Goal: Task Accomplishment & Management: Use online tool/utility

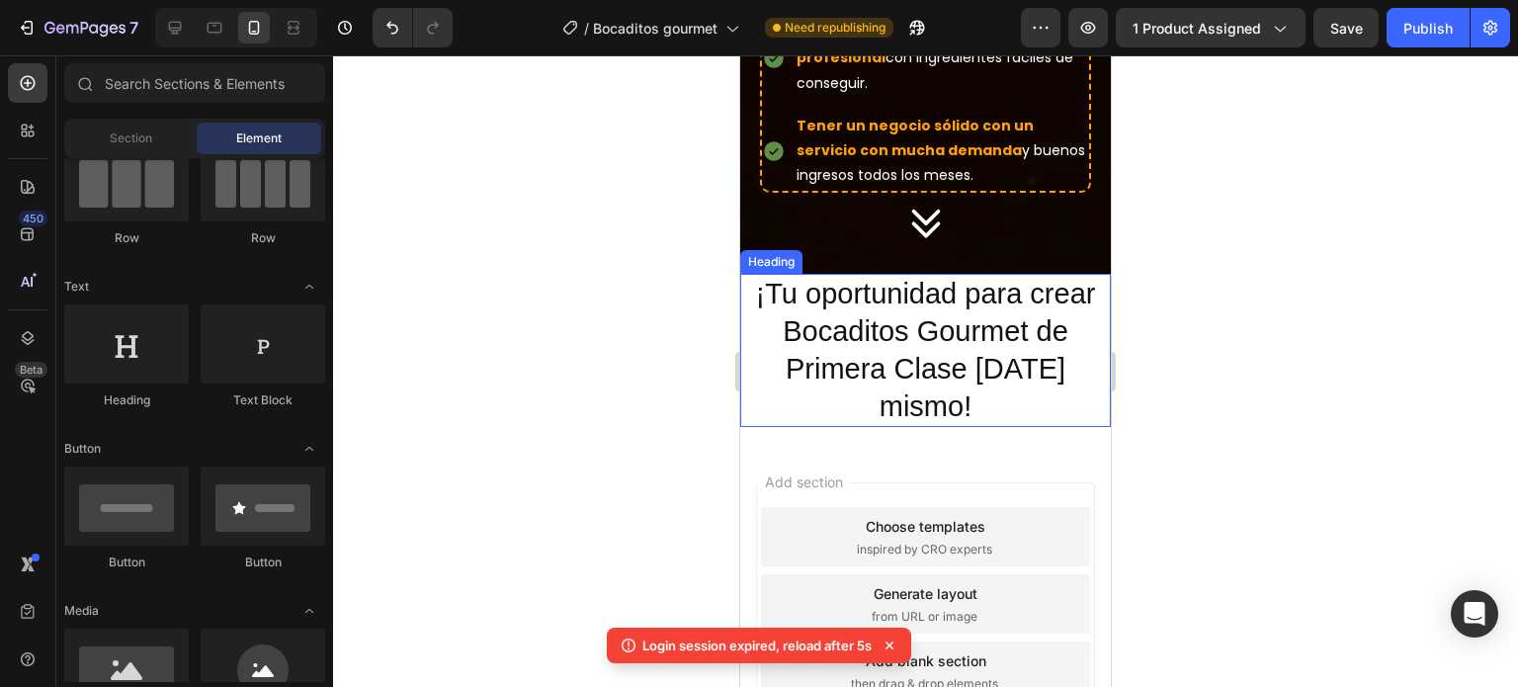
scroll to position [1811, 0]
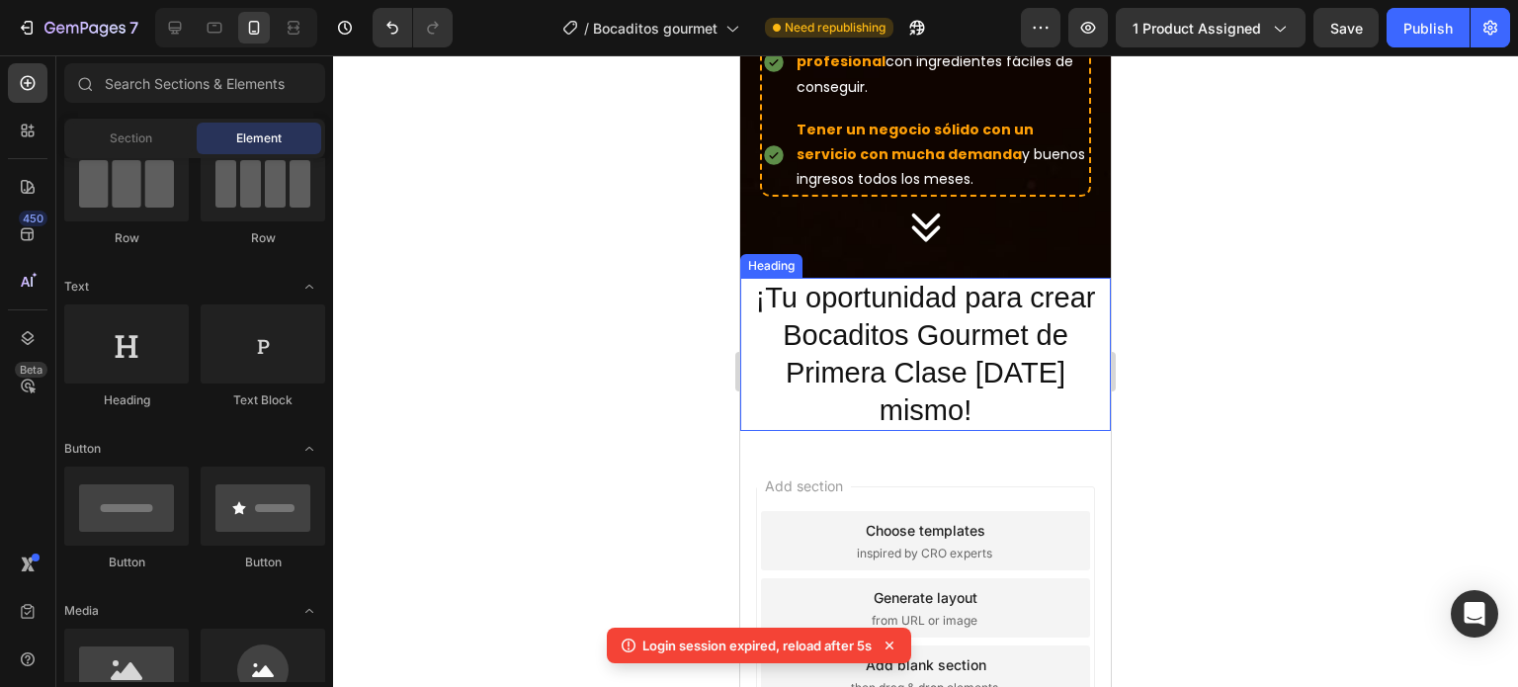
click at [899, 311] on h2 "¡Tu oportunidad para crear Bocaditos Gourmet de Primera Clase [DATE] mismo!" at bounding box center [925, 354] width 371 height 153
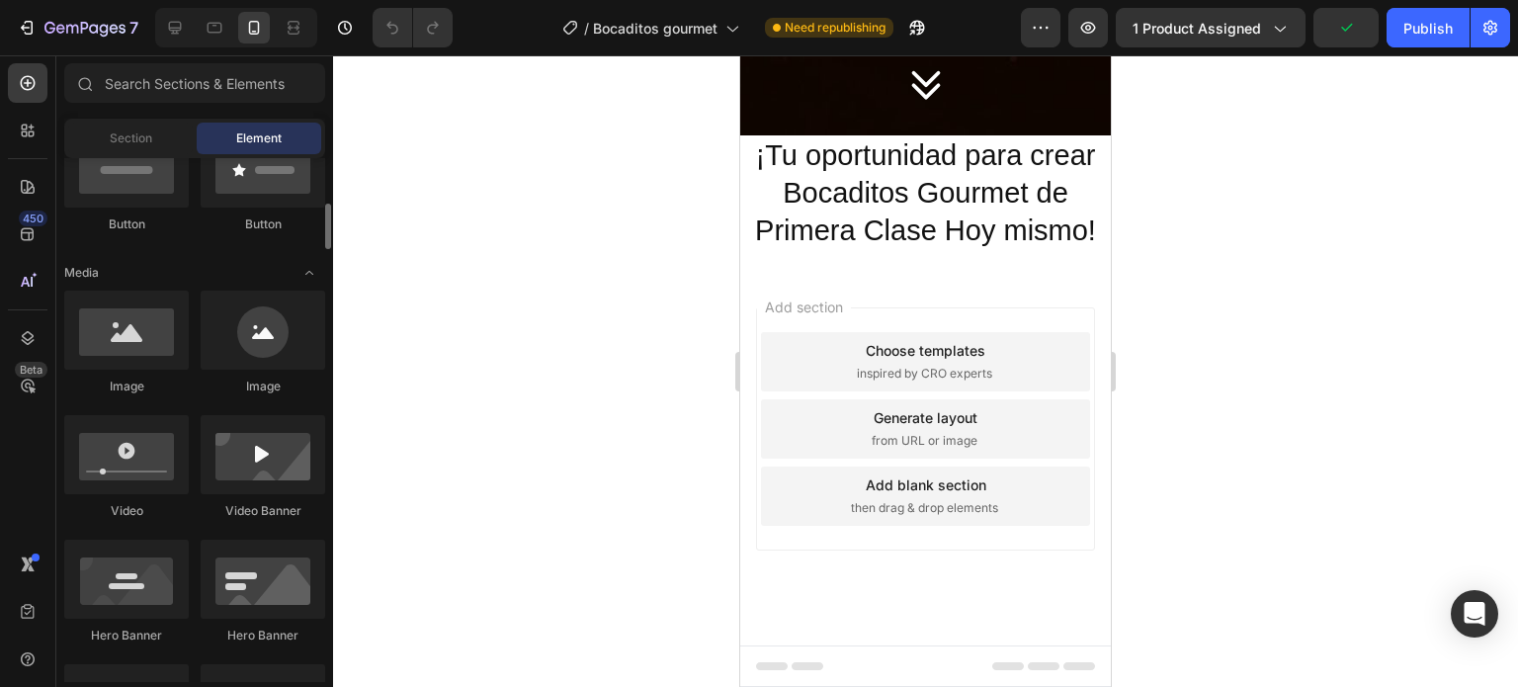
scroll to position [523, 0]
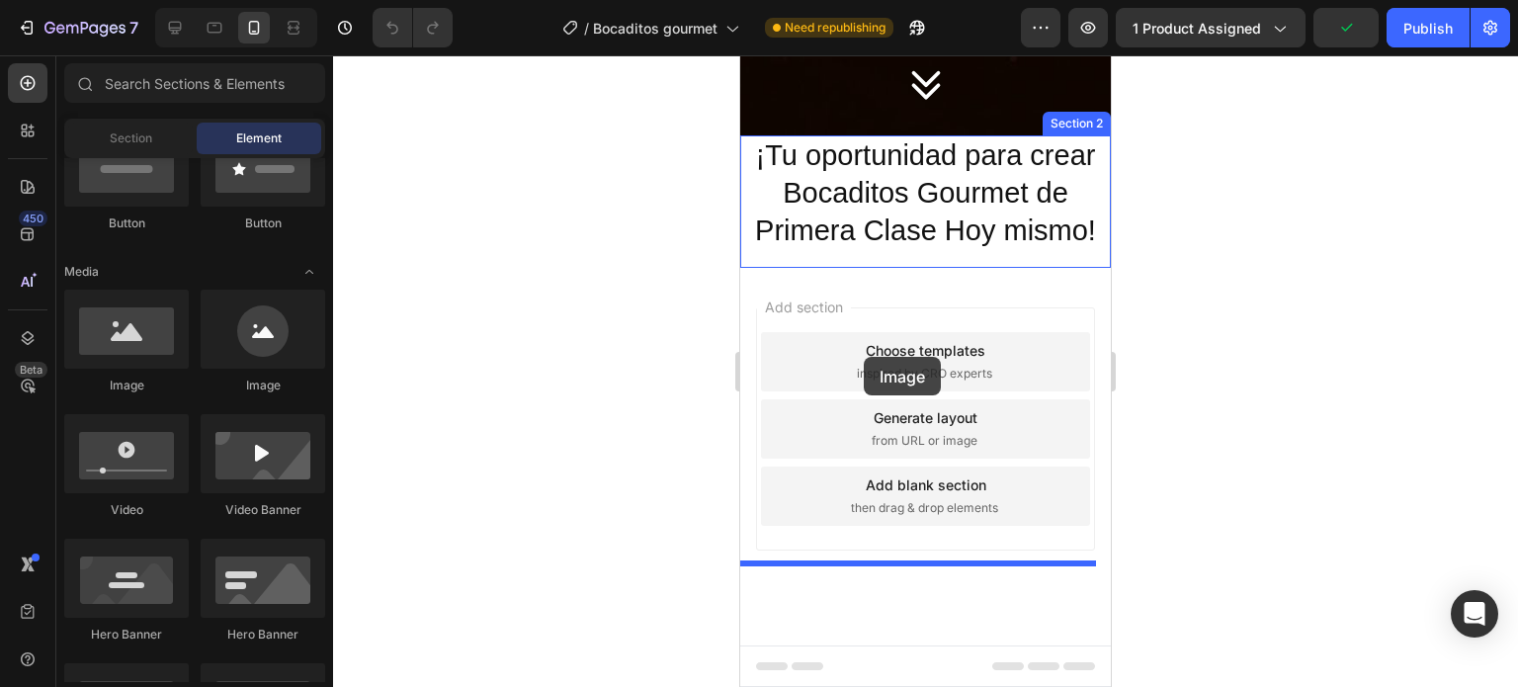
drag, startPoint x: 918, startPoint y: 418, endPoint x: 870, endPoint y: 357, distance: 78.1
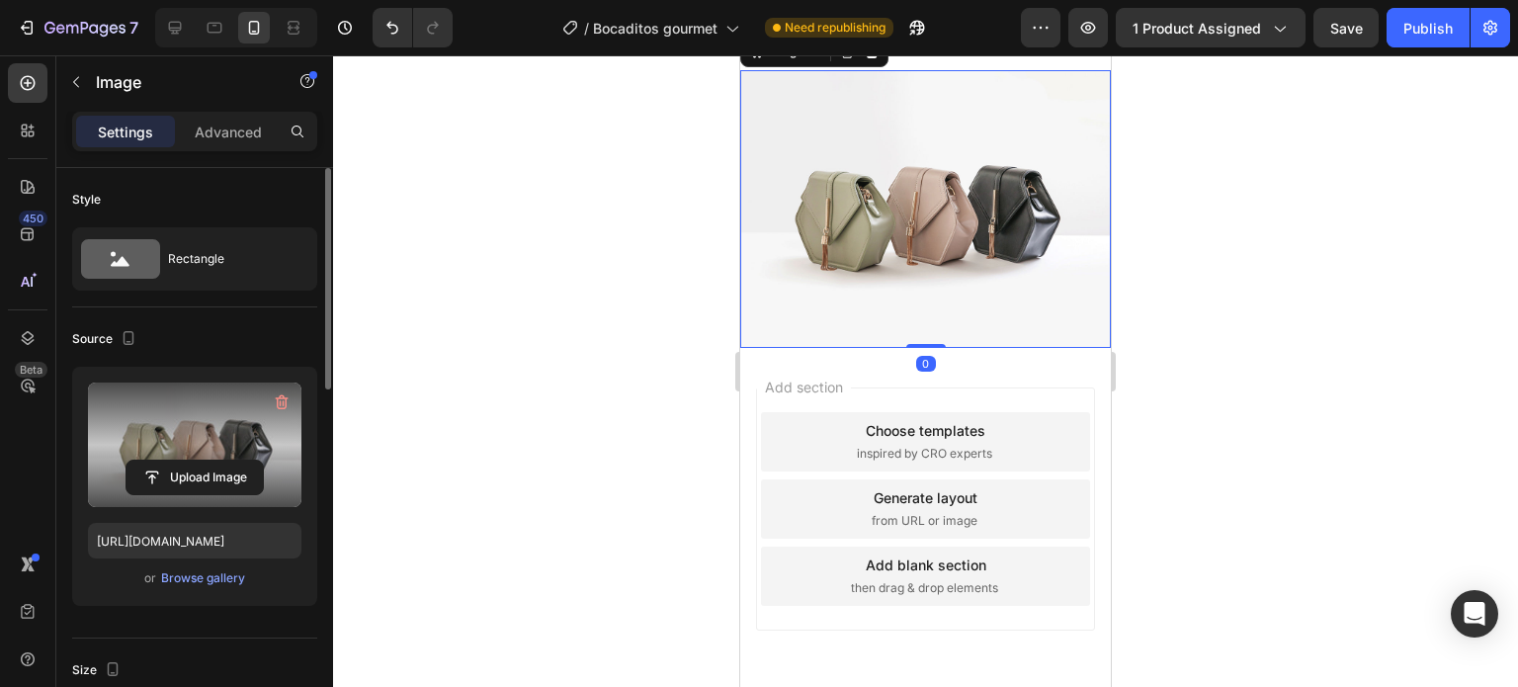
click at [221, 447] on label at bounding box center [194, 444] width 213 height 125
click at [221, 461] on input "file" at bounding box center [195, 478] width 136 height 34
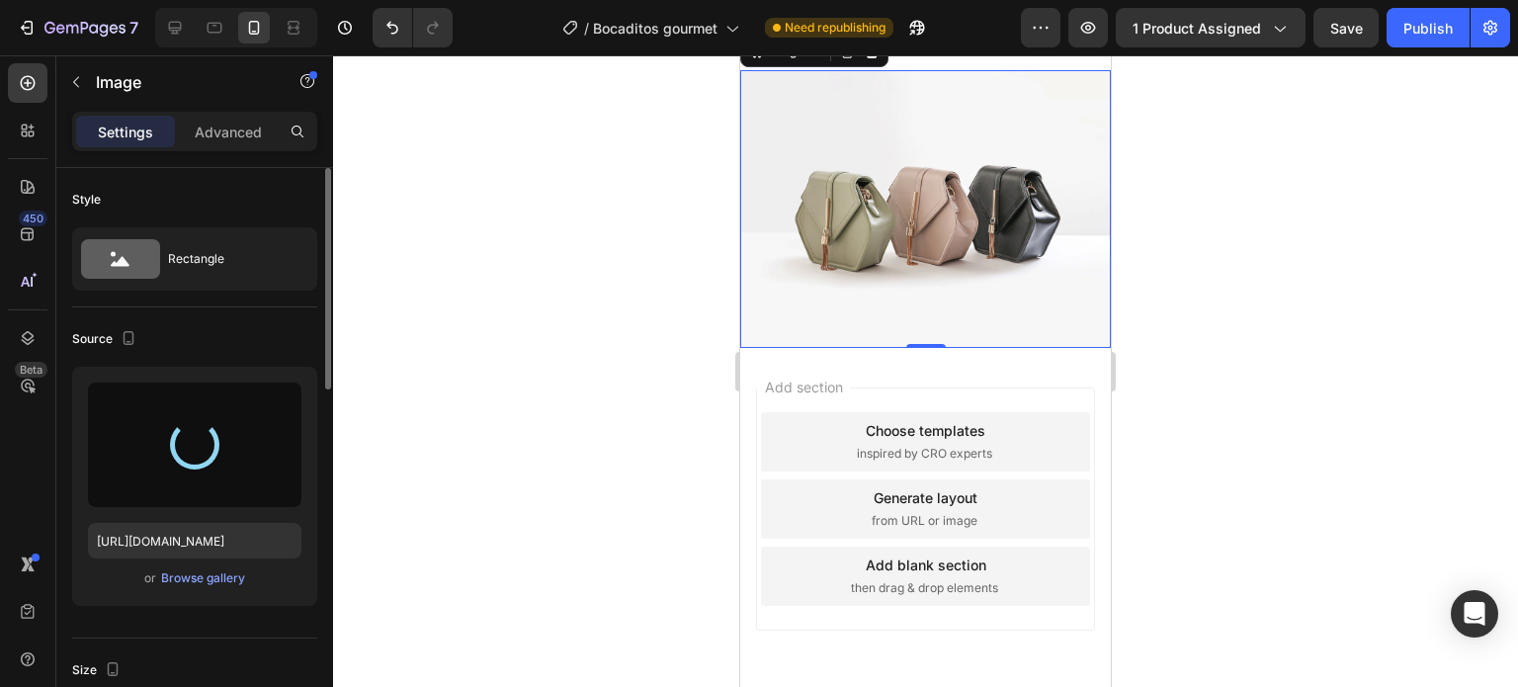
type input "https://cdn.shopify.com/s/files/1/0713/7119/4506/files/gempages_579950671617327…"
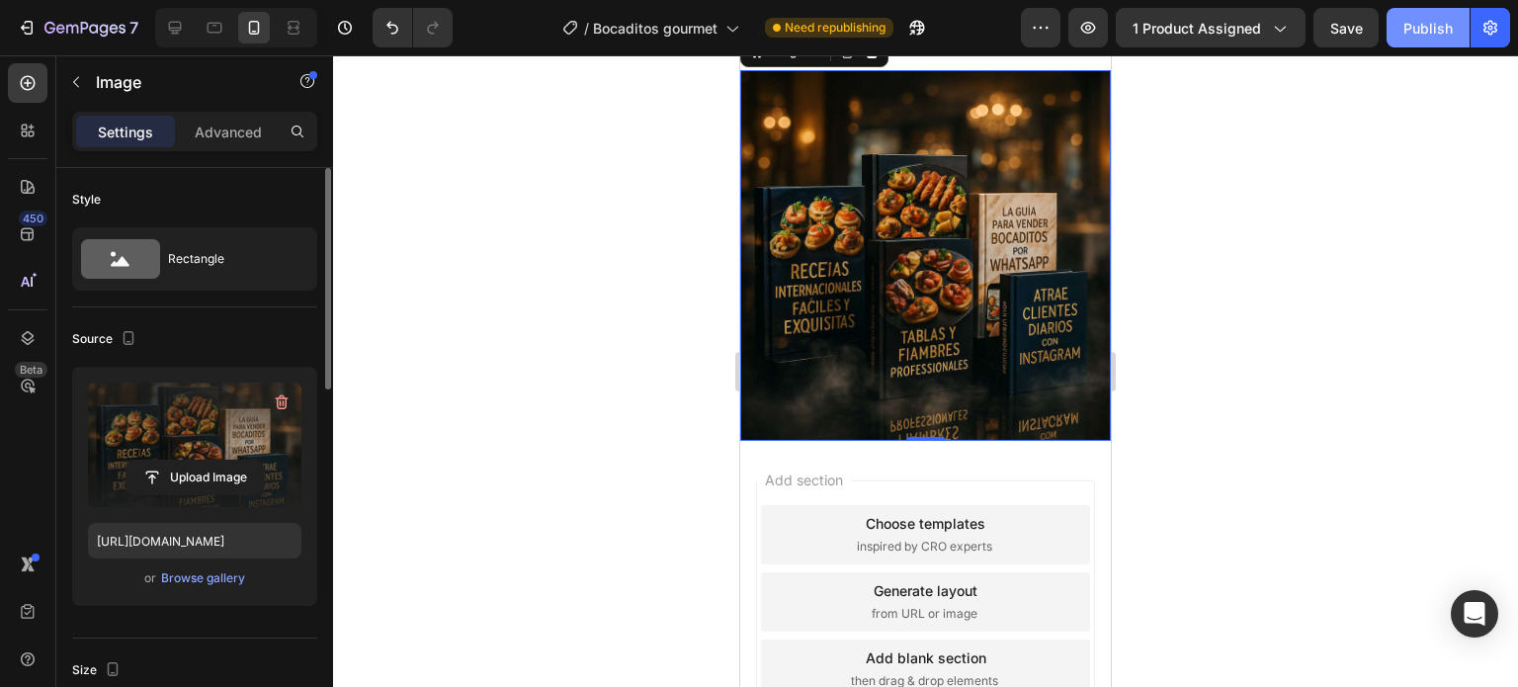
click at [1419, 24] on div "Publish" at bounding box center [1427, 28] width 49 height 21
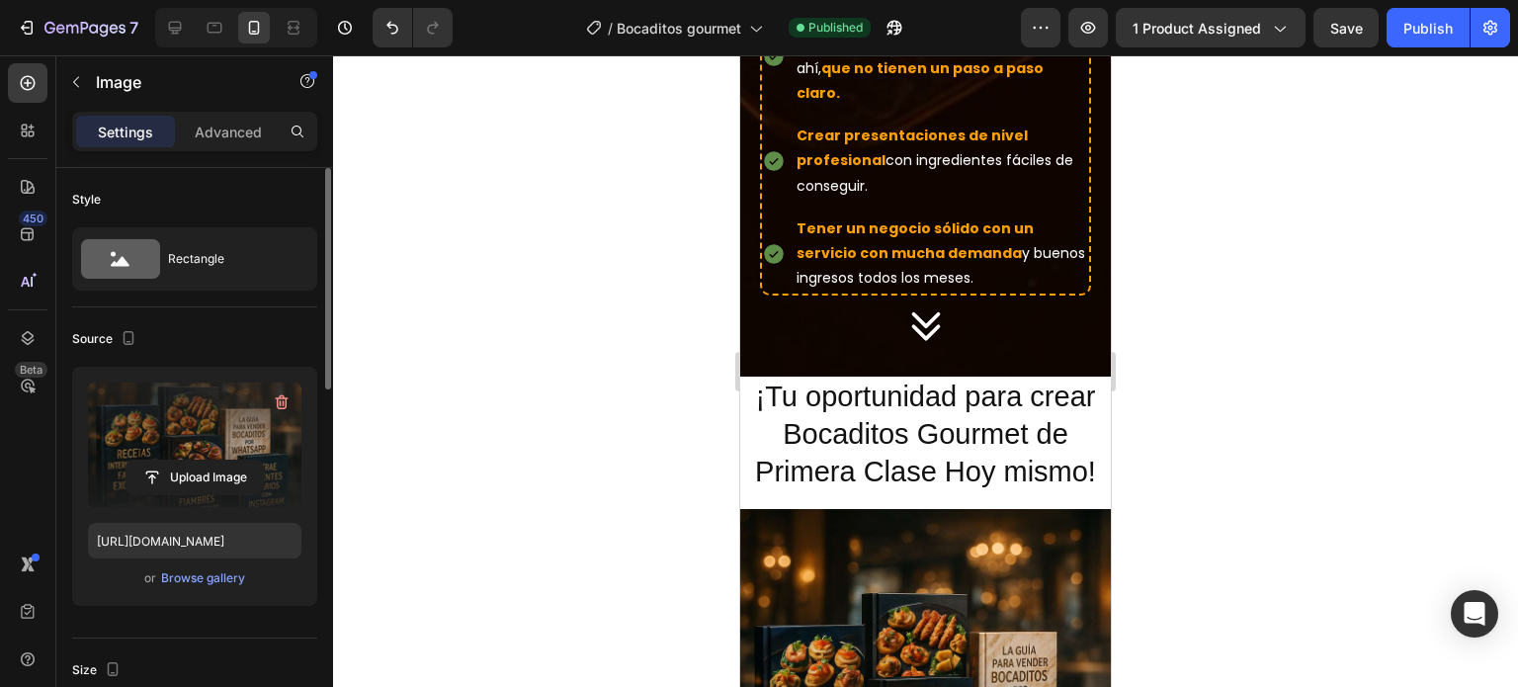
scroll to position [1731, 0]
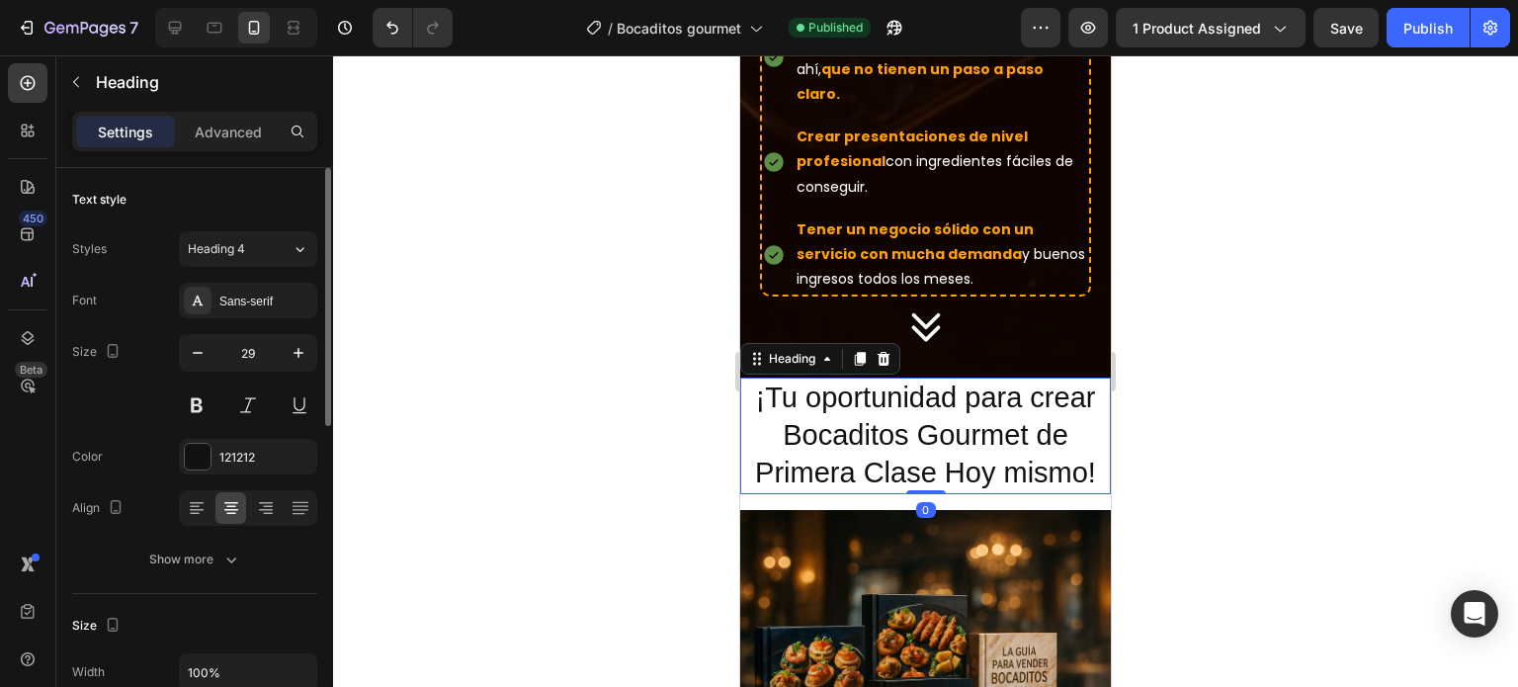
click at [975, 380] on h2 "¡Tu oportunidad para crear Bocaditos Gourmet de Primera Clase [DATE] mismo!" at bounding box center [925, 436] width 371 height 116
click at [858, 353] on icon at bounding box center [860, 360] width 11 height 14
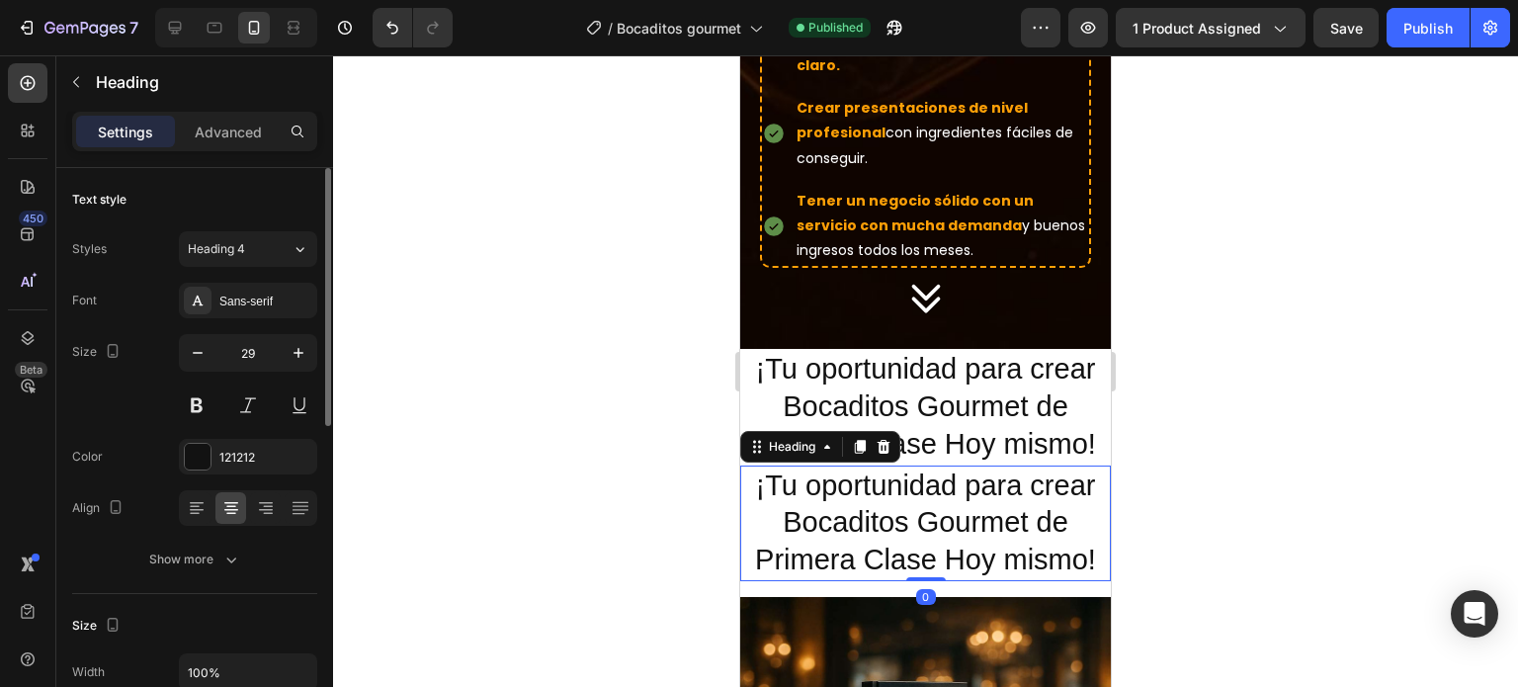
scroll to position [1923, 0]
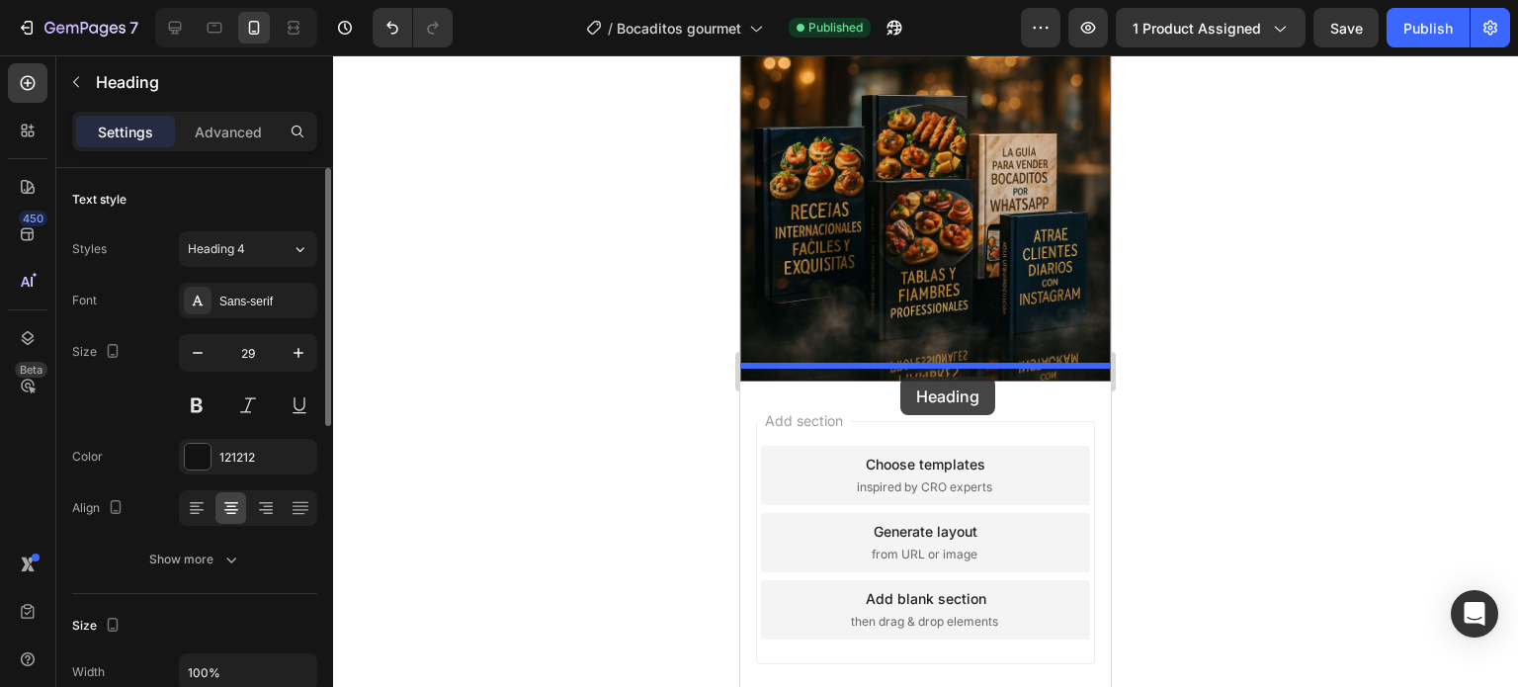
drag, startPoint x: 762, startPoint y: 231, endPoint x: 900, endPoint y: 377, distance: 200.6
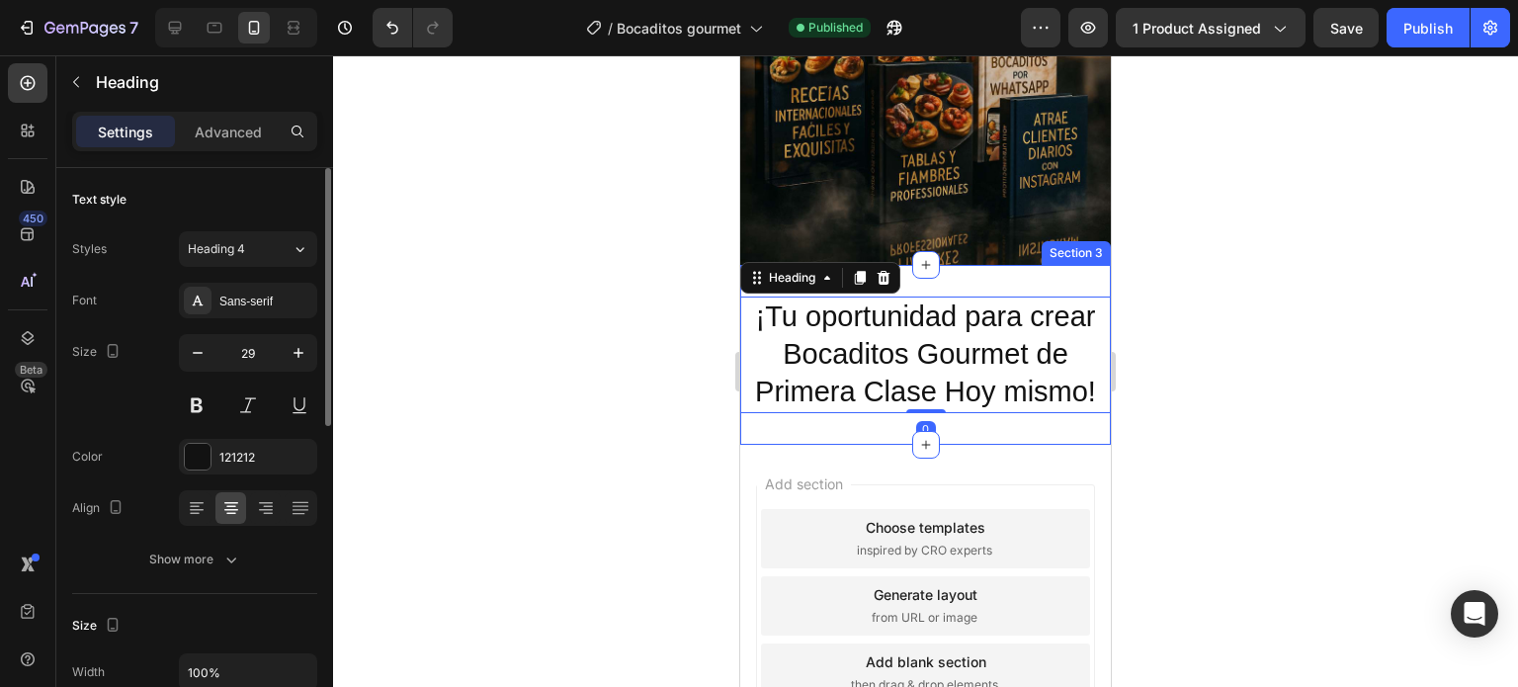
scroll to position [2170, 0]
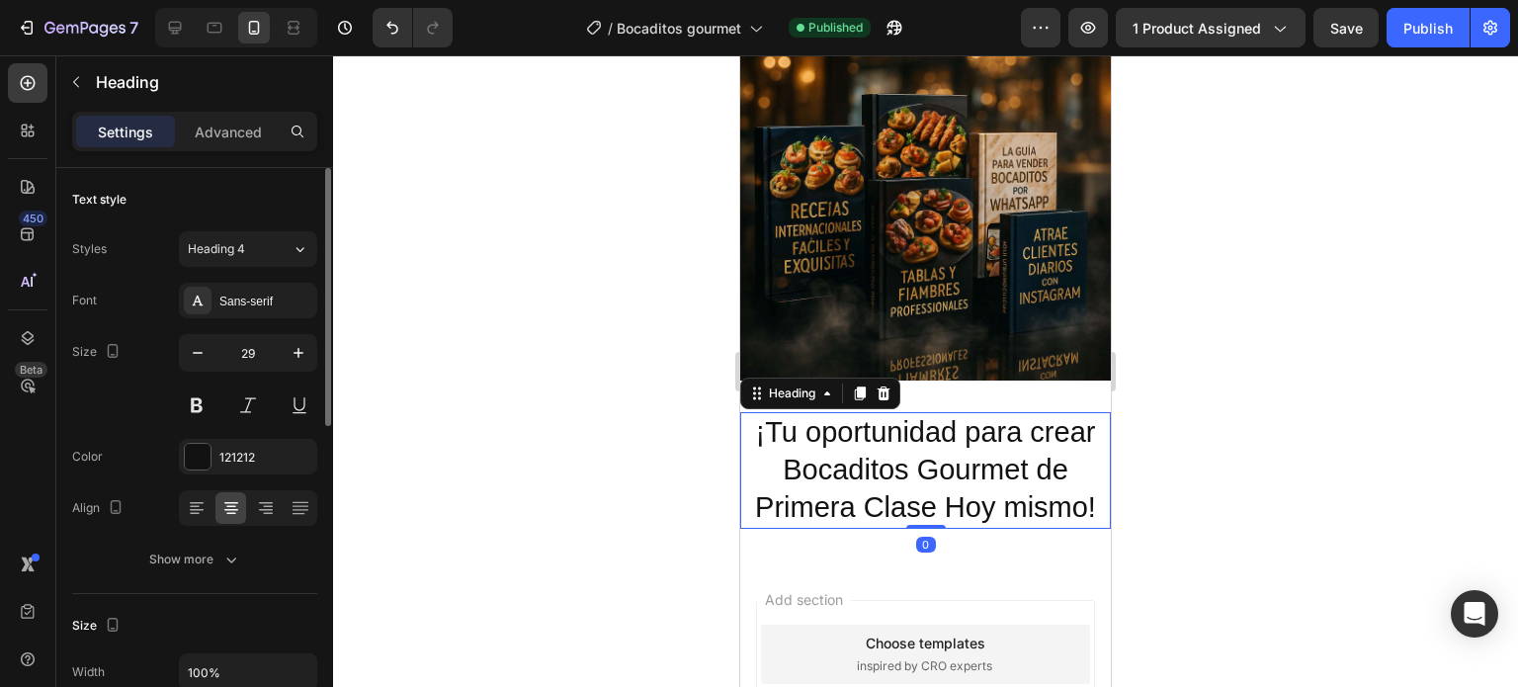
click at [937, 473] on h2 "¡Tu oportunidad para crear Bocaditos Gourmet de Primera Clase [DATE] mismo!" at bounding box center [925, 470] width 371 height 116
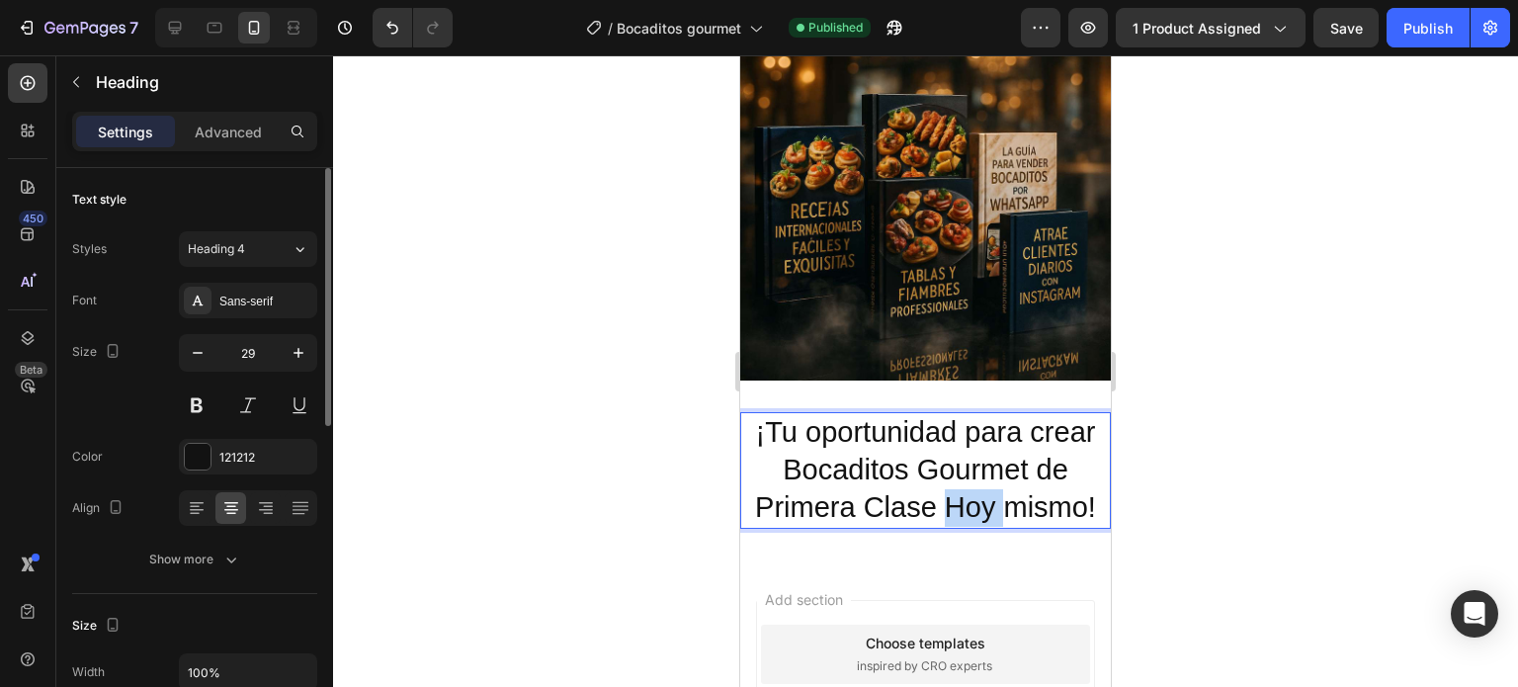
click at [937, 473] on p "¡Tu oportunidad para crear Bocaditos Gourmet de Primera Clase [DATE] mismo!" at bounding box center [925, 470] width 367 height 112
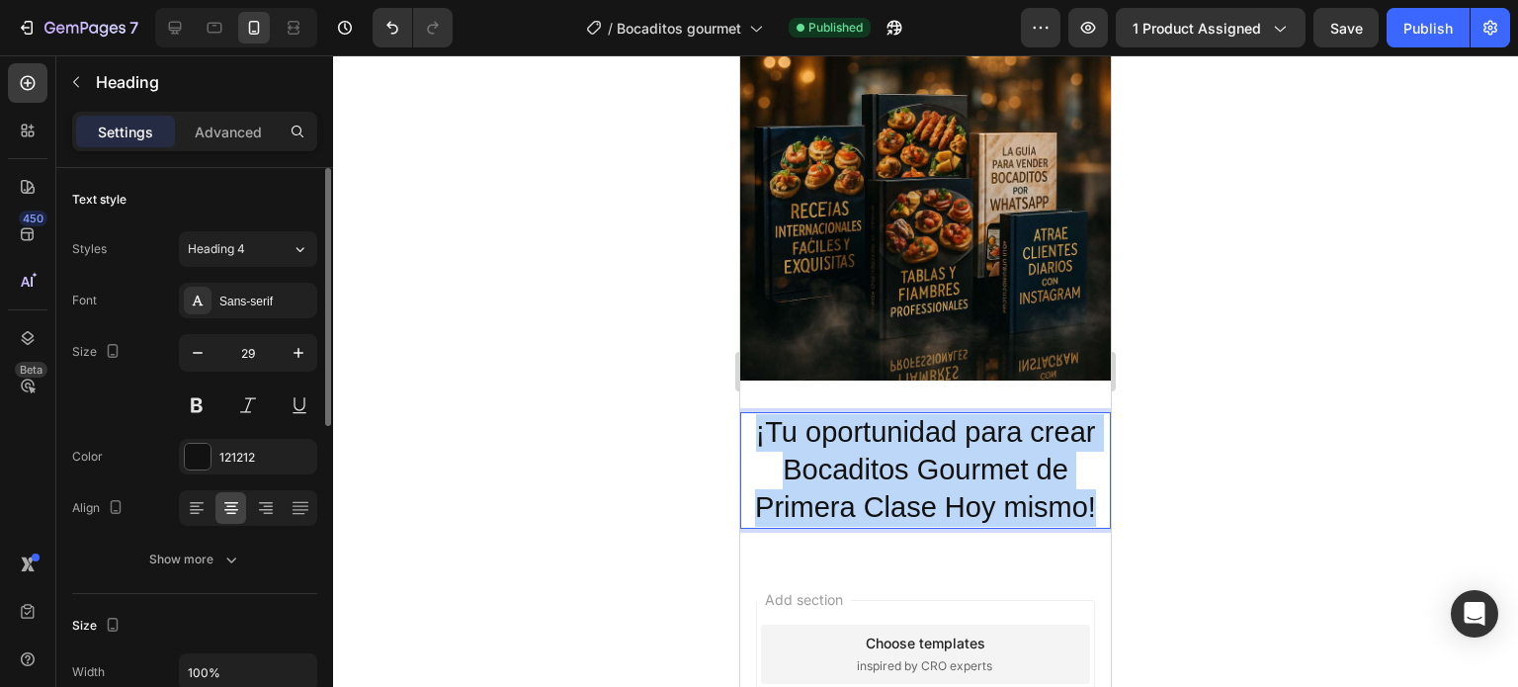
click at [937, 473] on p "¡Tu oportunidad para crear Bocaditos Gourmet de Primera Clase [DATE] mismo!" at bounding box center [925, 470] width 367 height 112
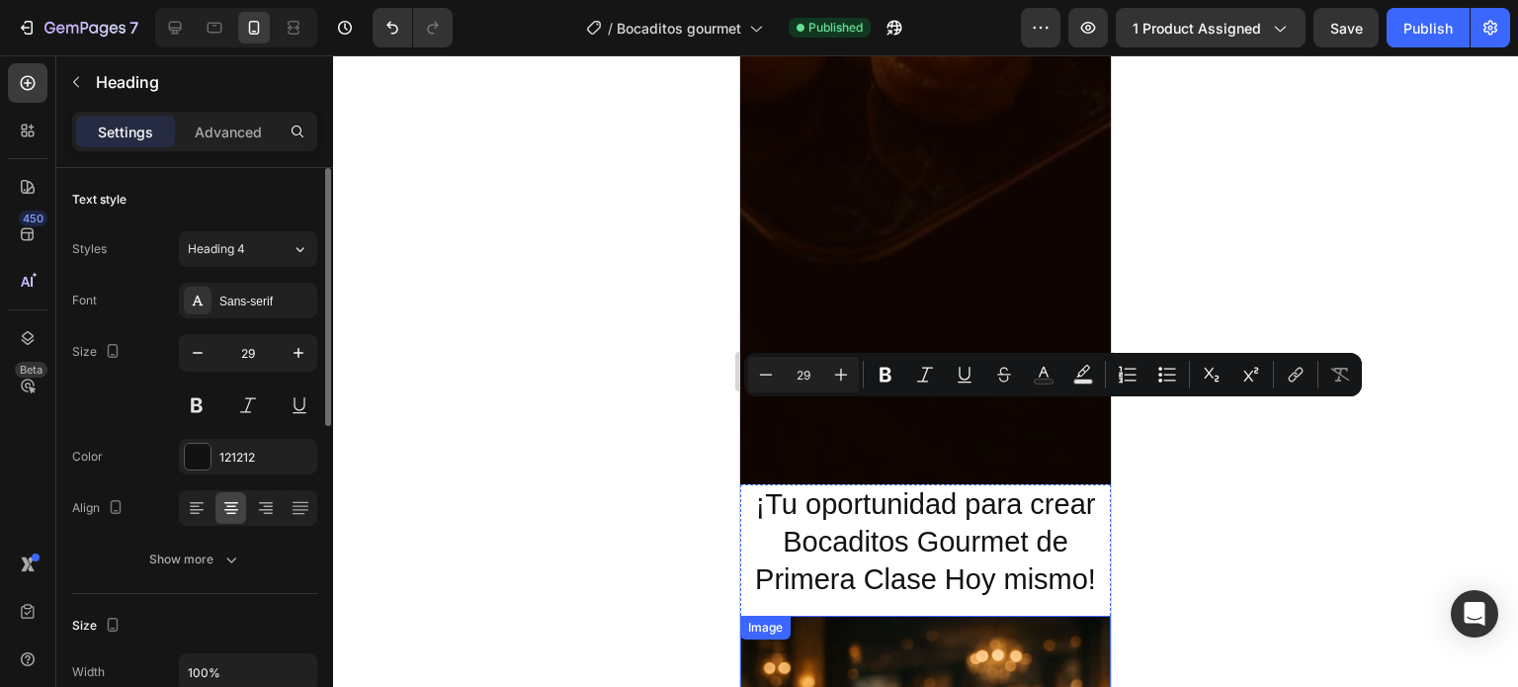
type input "16"
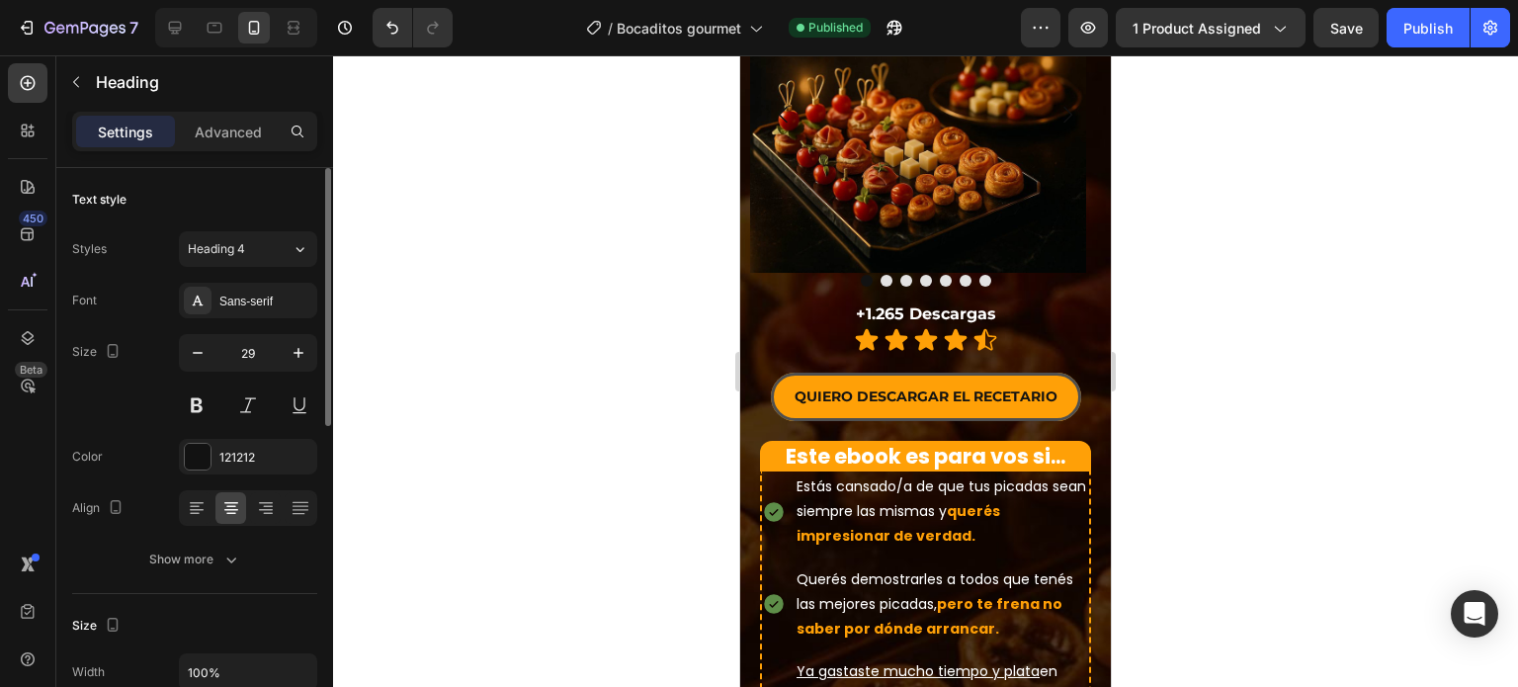
scroll to position [516, 0]
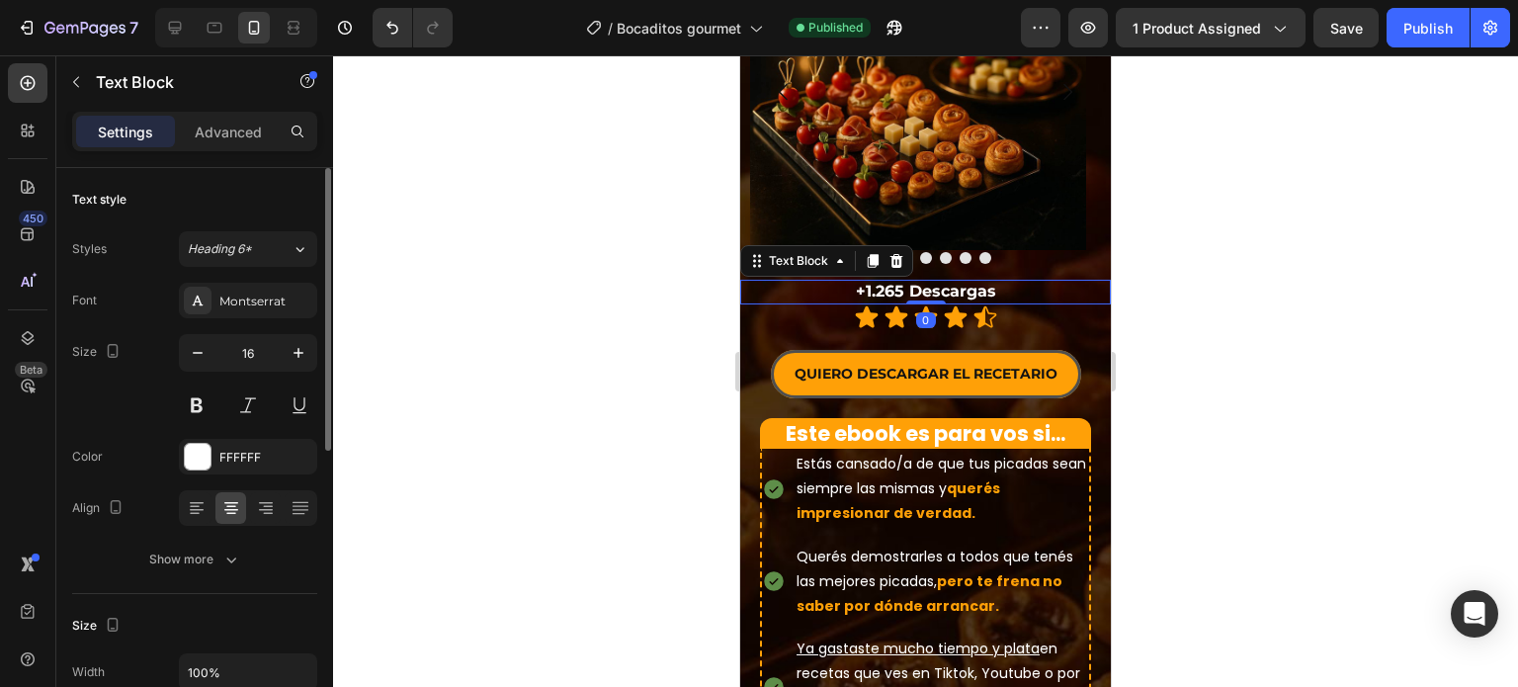
click at [909, 282] on strong "+1.265 Descargas" at bounding box center [926, 291] width 140 height 19
click at [872, 253] on icon at bounding box center [873, 261] width 16 height 16
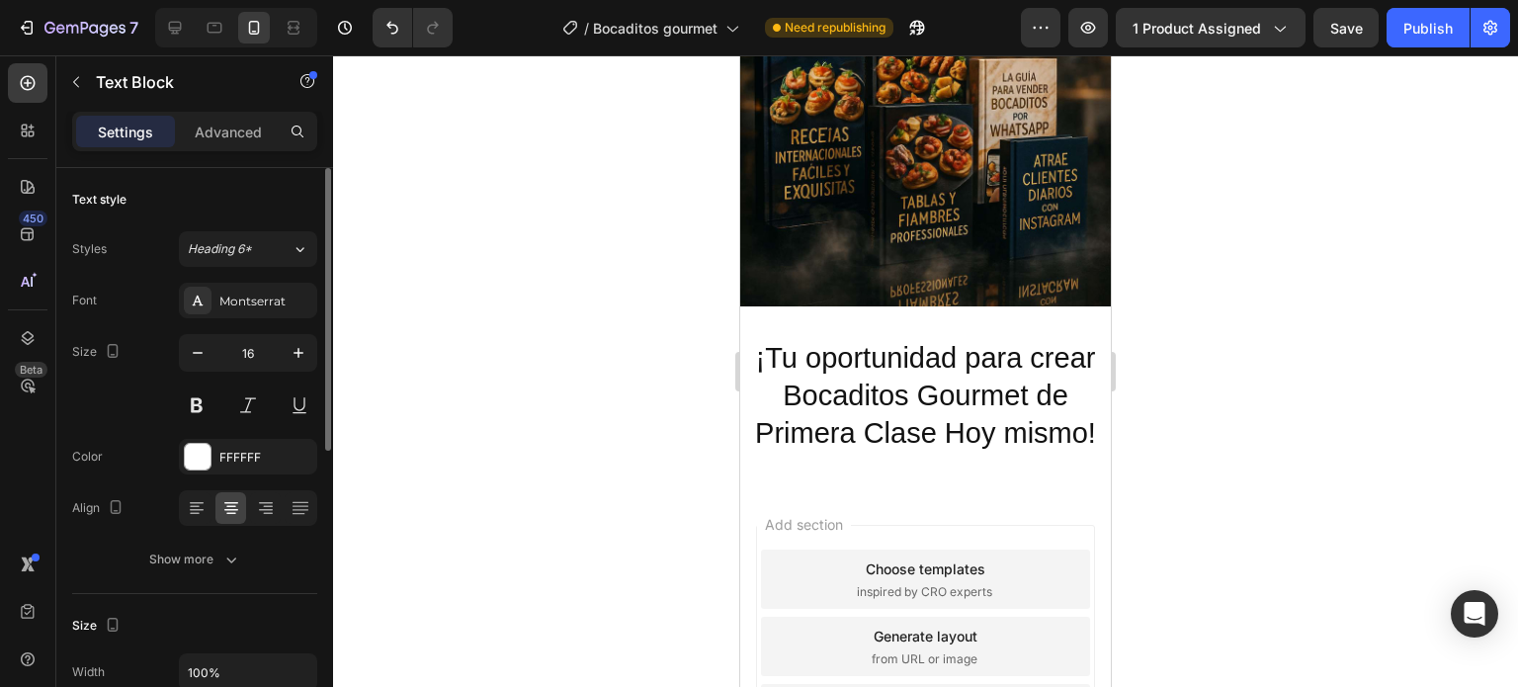
scroll to position [2374, 0]
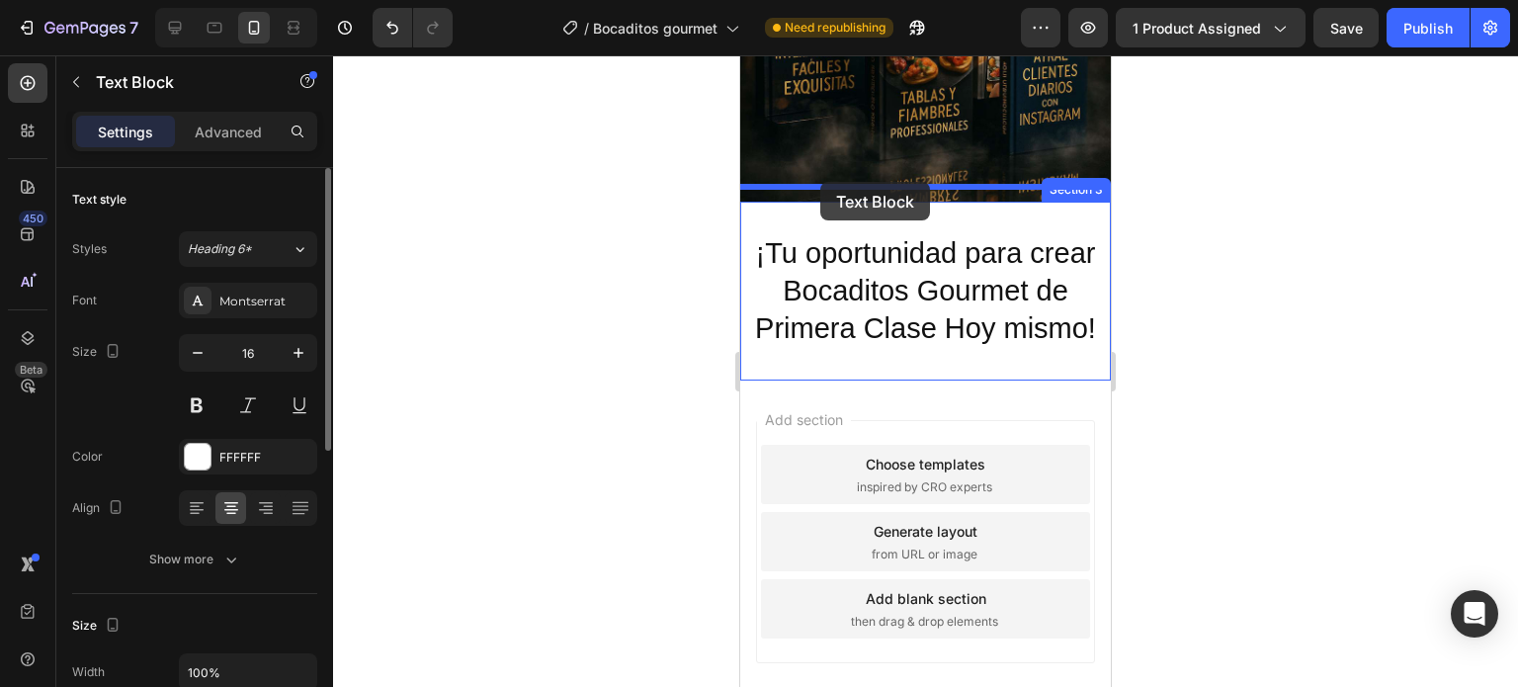
drag, startPoint x: 762, startPoint y: 262, endPoint x: 821, endPoint y: 183, distance: 98.8
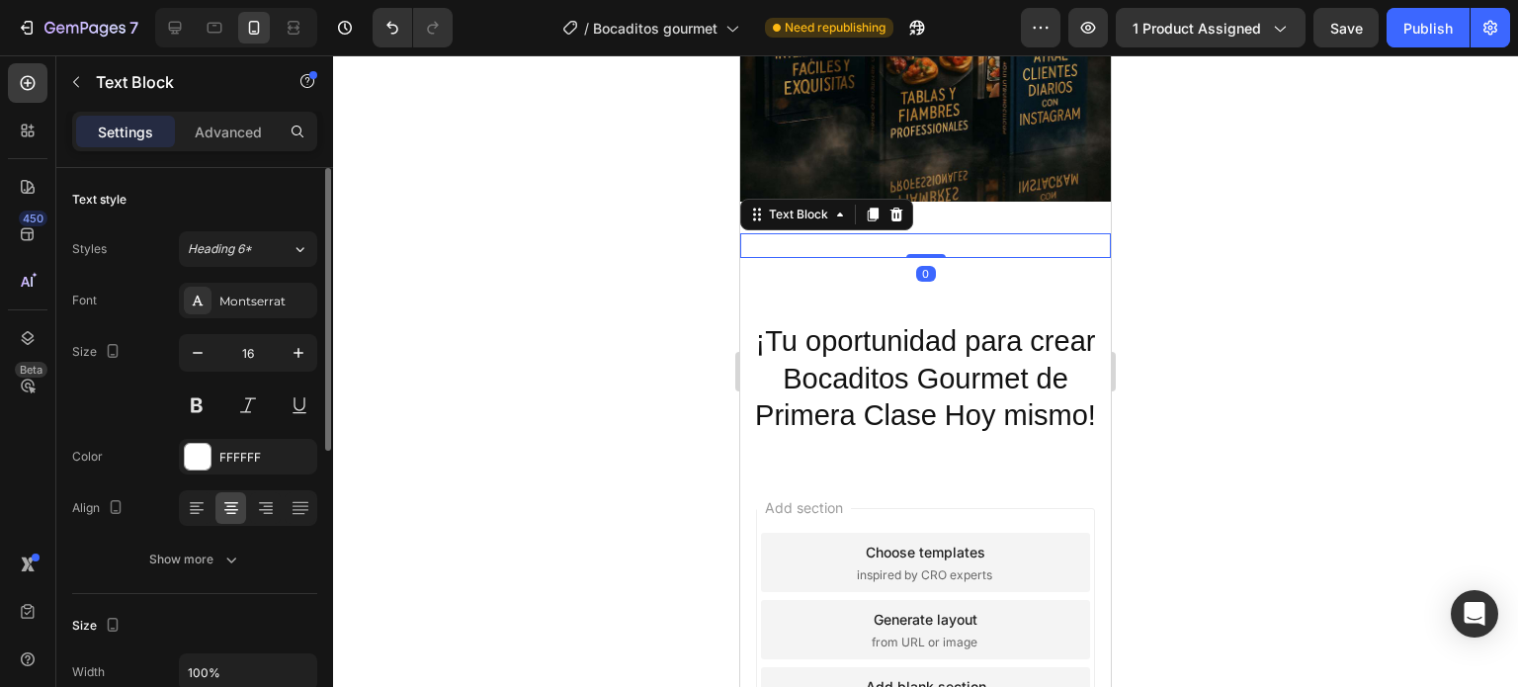
click at [903, 235] on strong "+1.265 Descargas" at bounding box center [926, 244] width 140 height 19
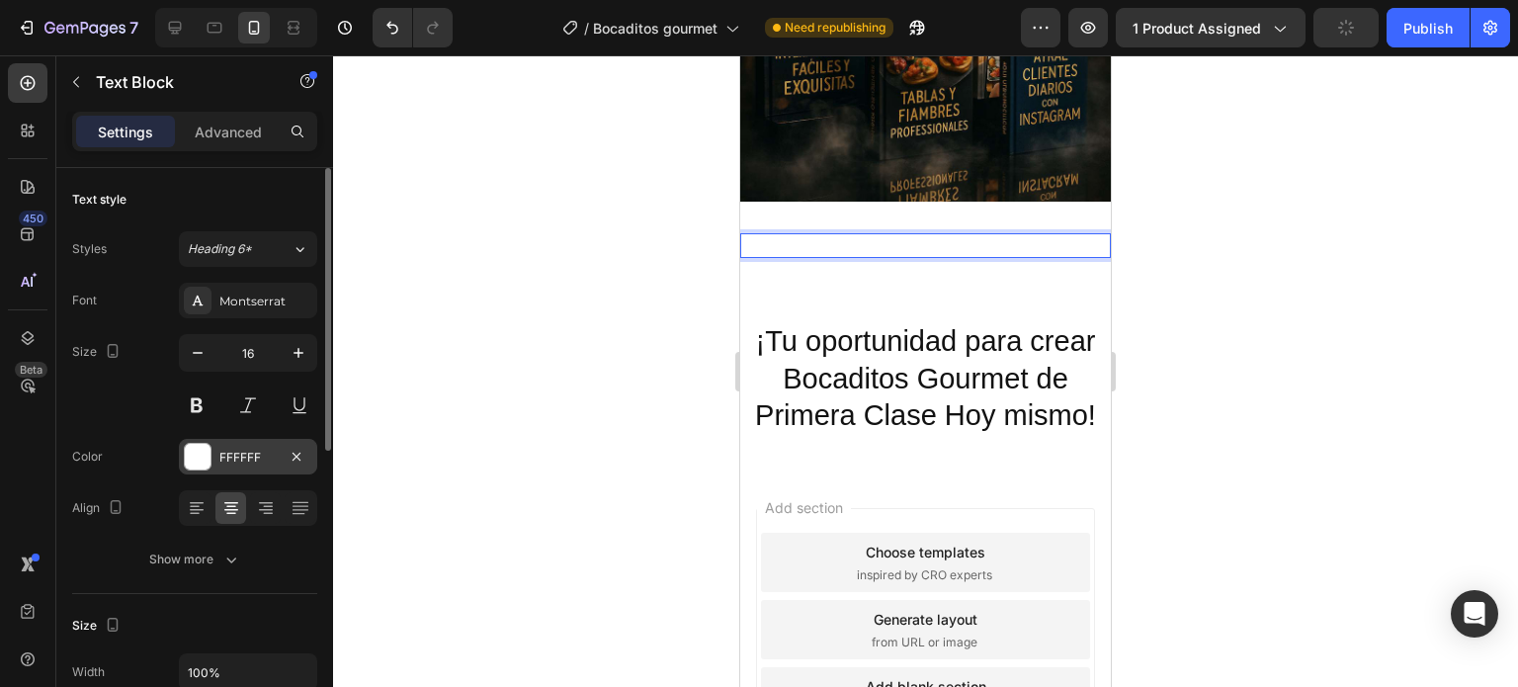
click at [193, 461] on div at bounding box center [198, 457] width 26 height 26
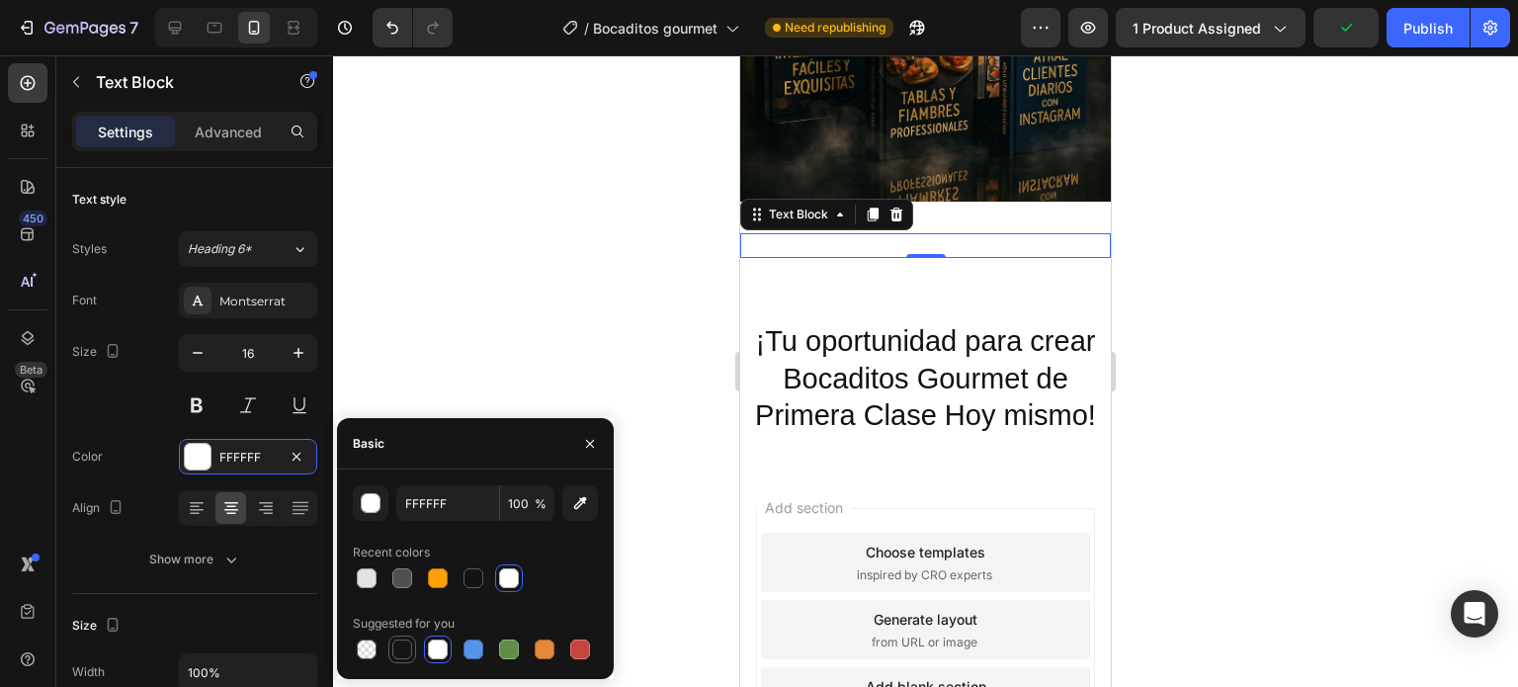
click at [404, 644] on div at bounding box center [402, 649] width 20 height 20
click at [482, 586] on div at bounding box center [474, 578] width 24 height 24
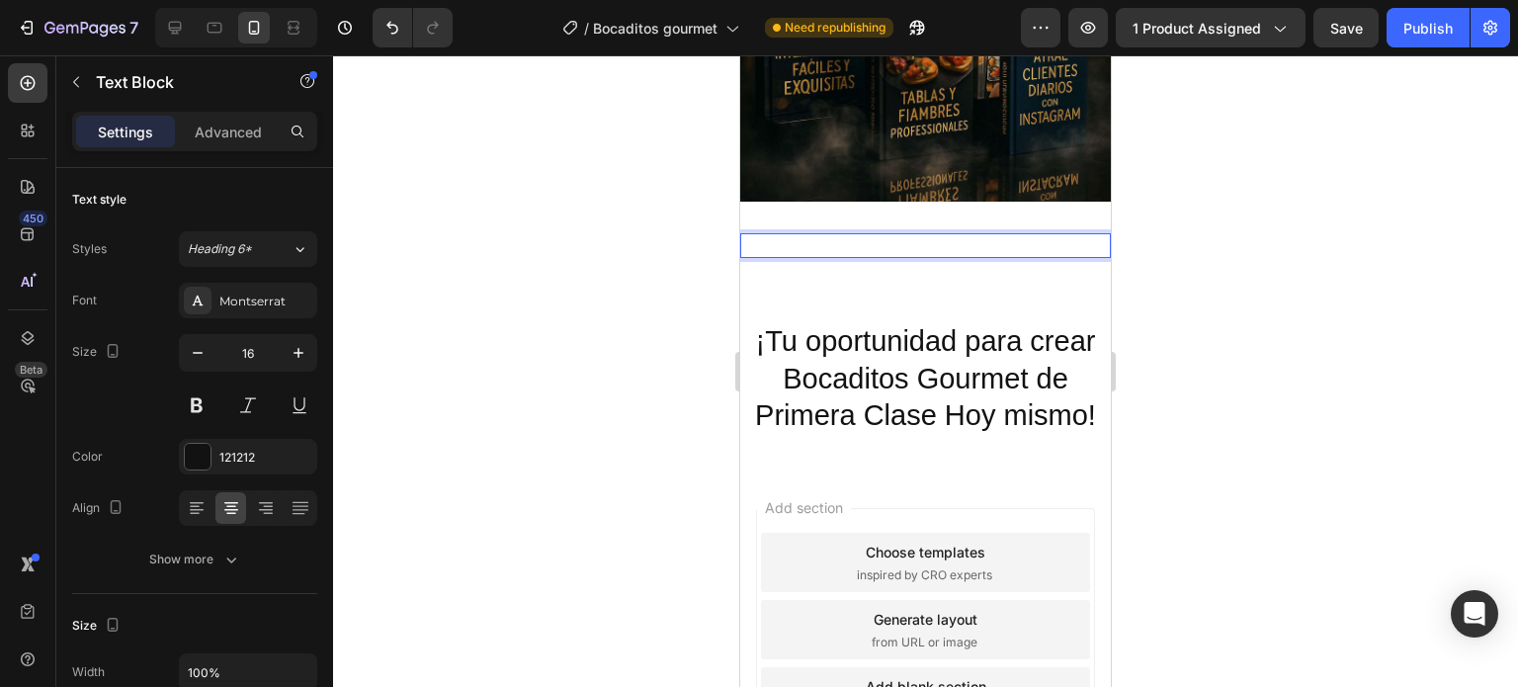
click at [905, 236] on strong "+1.265 Descargas" at bounding box center [926, 244] width 140 height 19
click at [202, 464] on div at bounding box center [198, 457] width 26 height 26
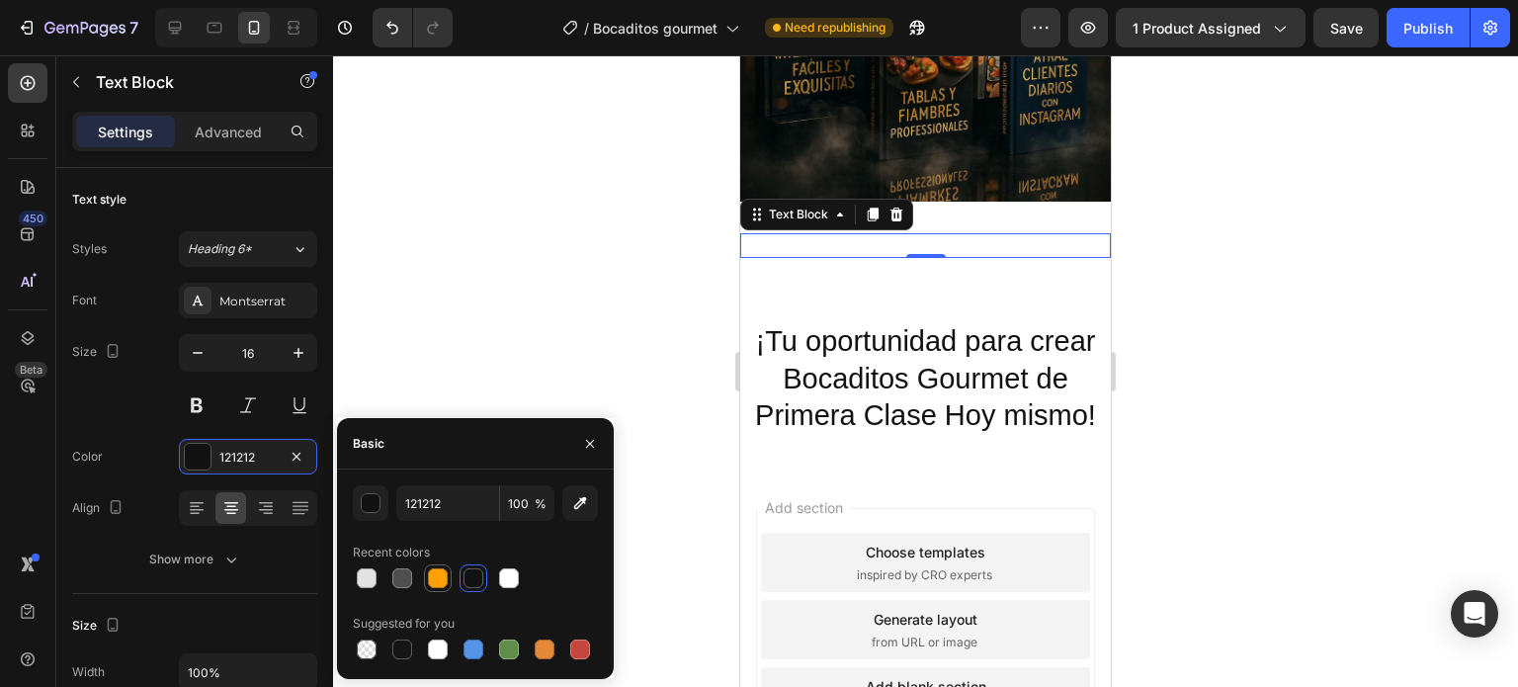
click at [445, 588] on div at bounding box center [438, 578] width 24 height 24
click at [470, 581] on div at bounding box center [474, 578] width 20 height 20
type input "121212"
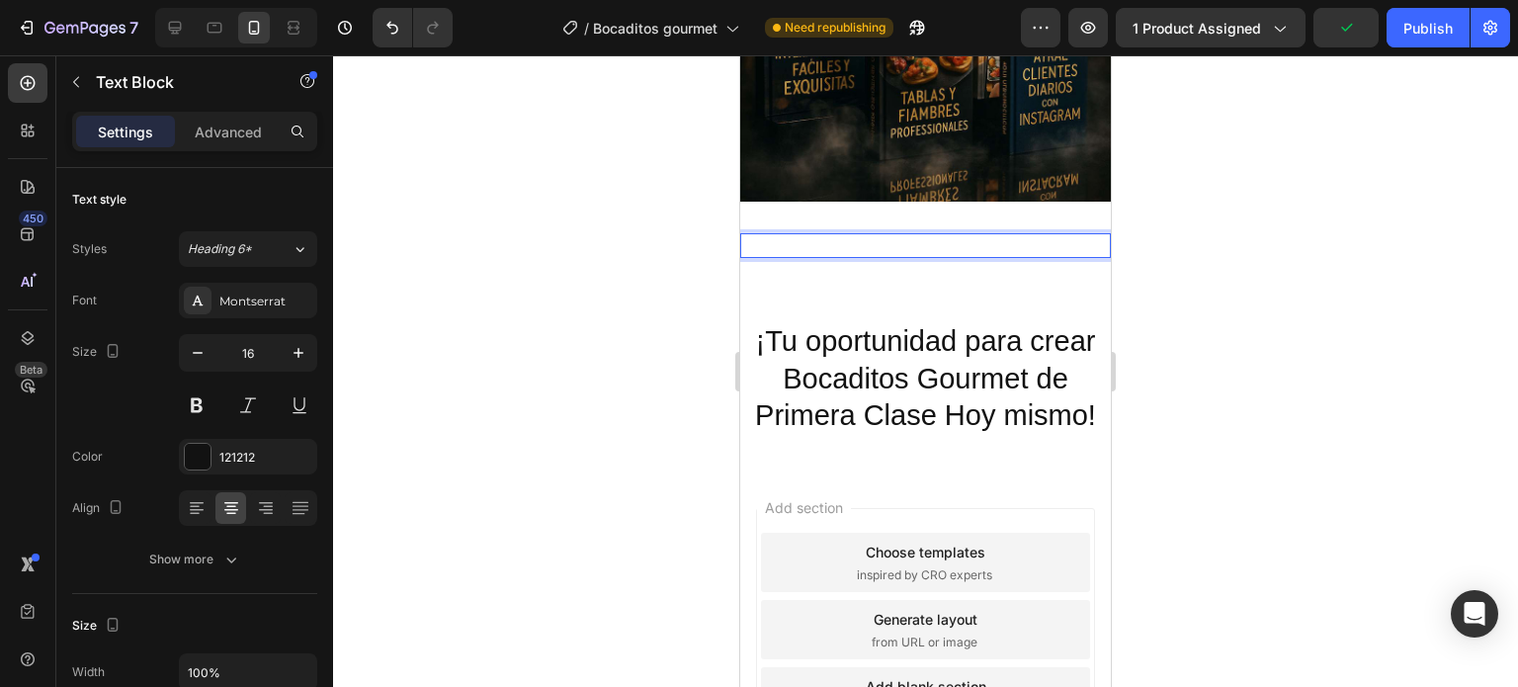
click at [944, 235] on strong "+1.265 Descargas" at bounding box center [926, 244] width 140 height 19
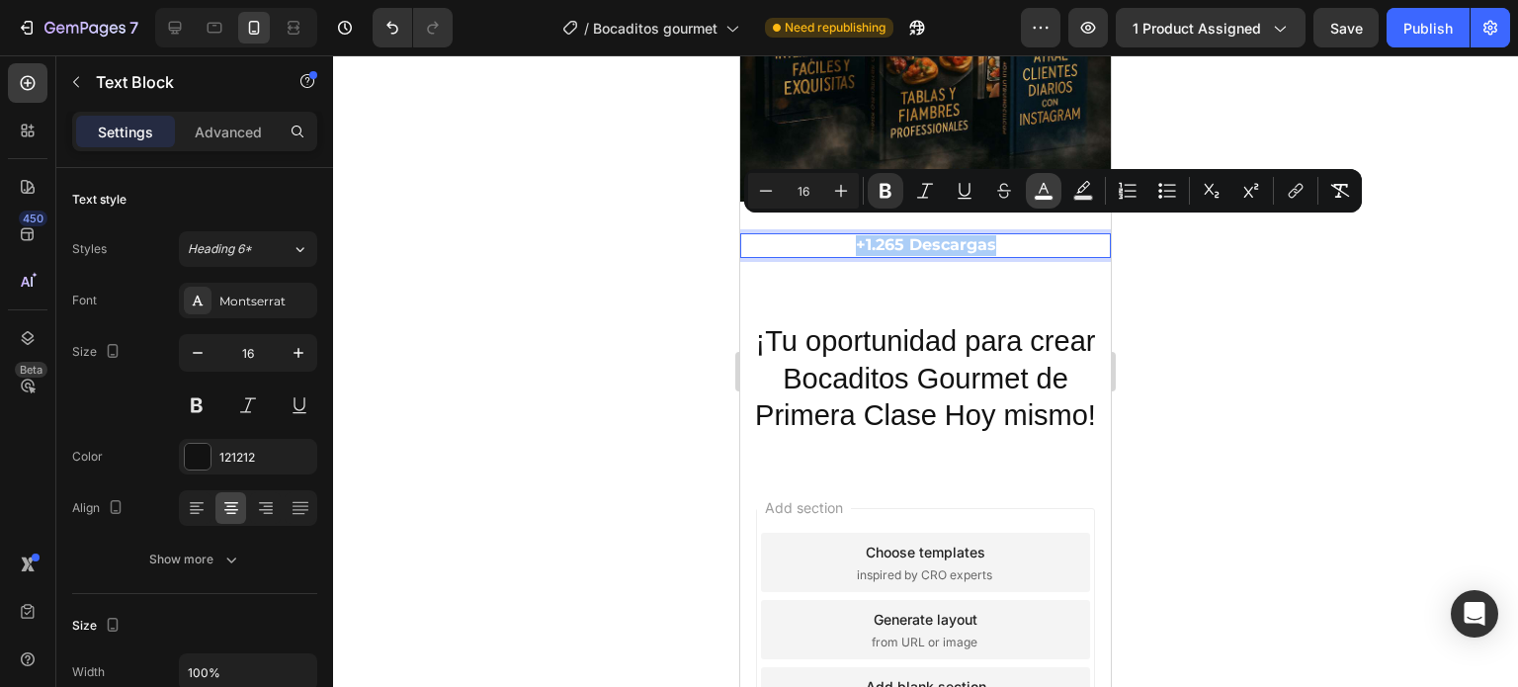
click at [1032, 193] on button "color" at bounding box center [1044, 191] width 36 height 36
type input "FFFFFF"
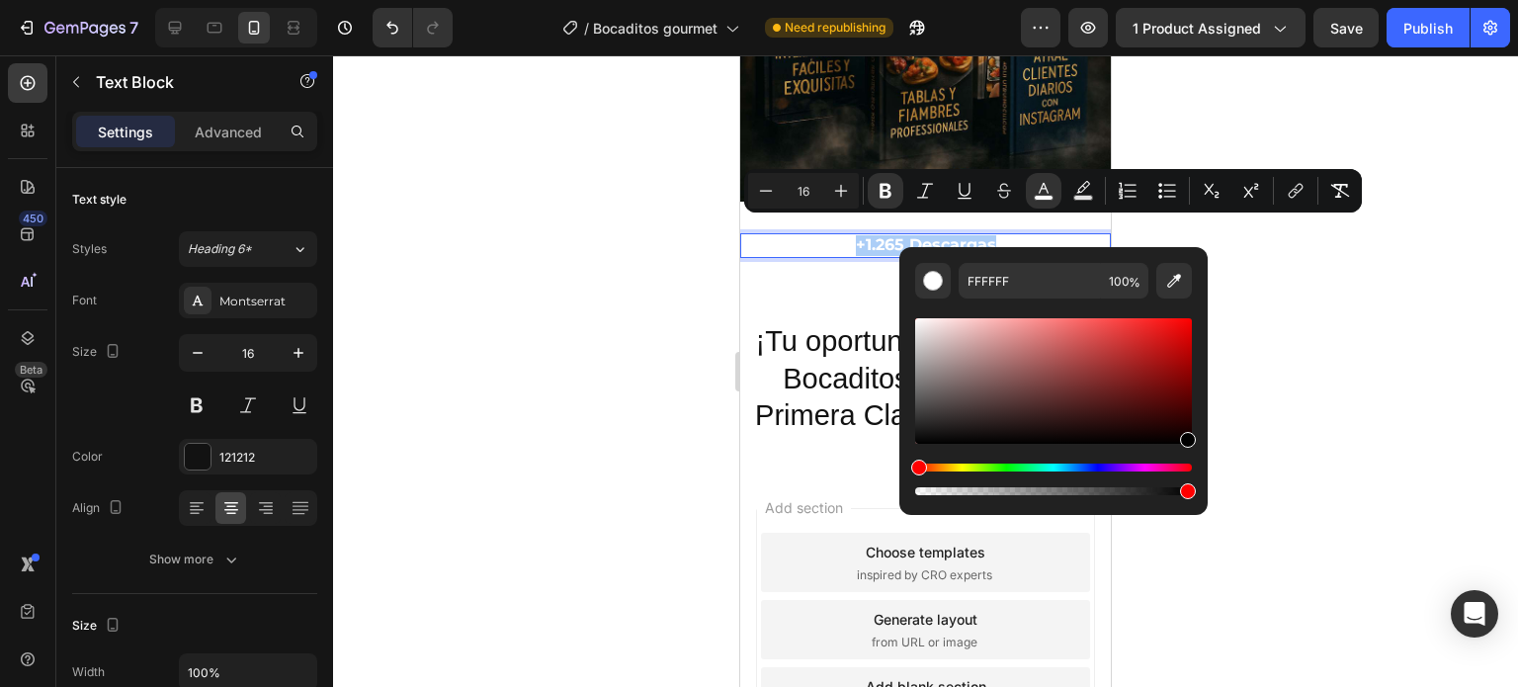
drag, startPoint x: 1098, startPoint y: 410, endPoint x: 1299, endPoint y: 551, distance: 244.9
click at [1299, 0] on body "7 / Bocaditos gourmet Need republishing Preview 1 product assigned Save Publish…" at bounding box center [759, 0] width 1518 height 0
type input "000000"
click at [718, 290] on div at bounding box center [925, 371] width 1185 height 632
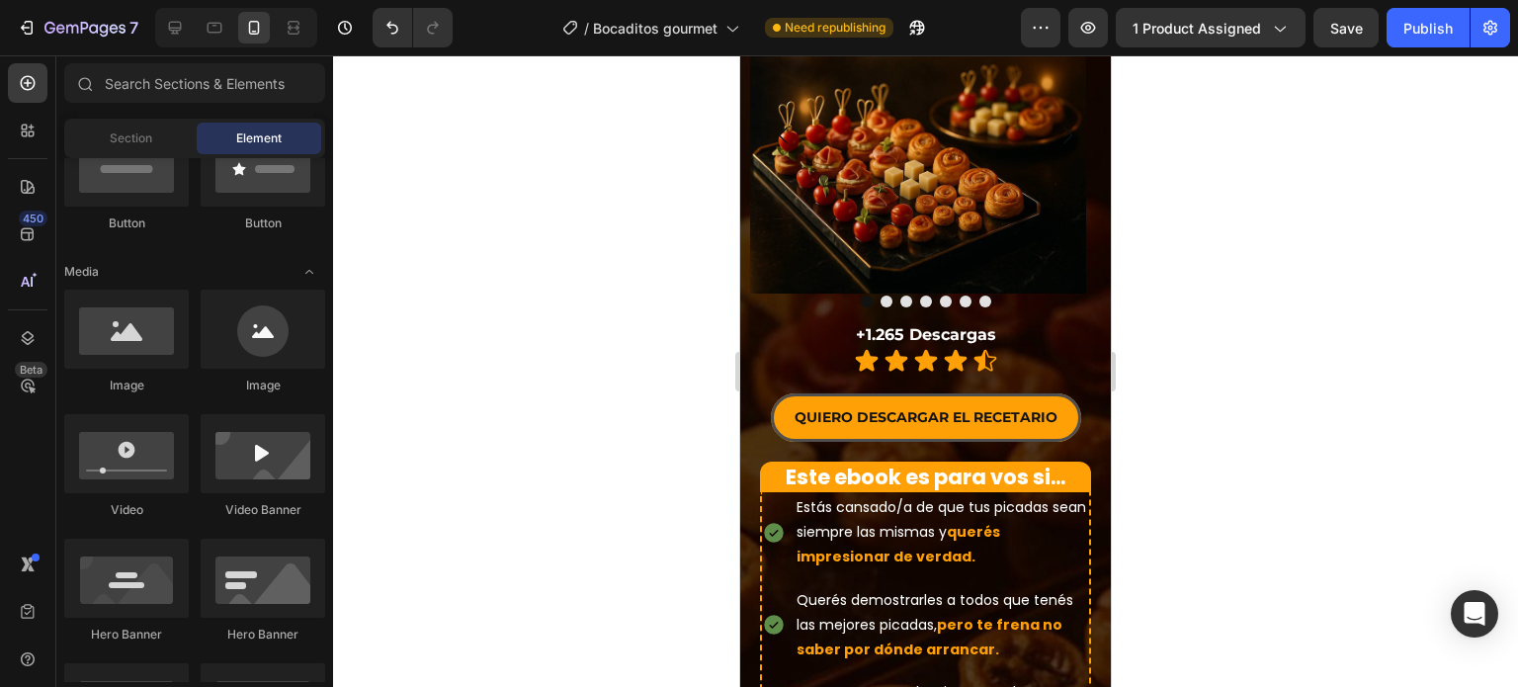
scroll to position [473, 0]
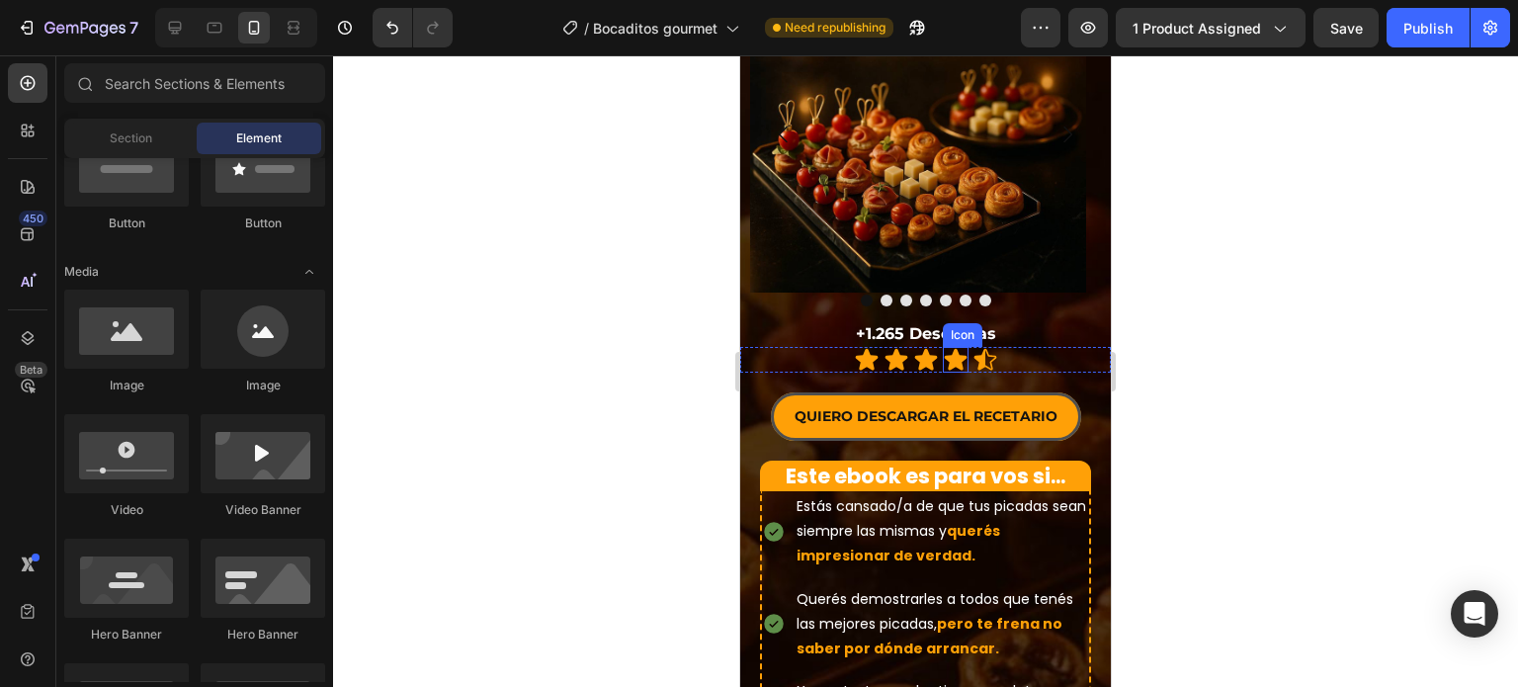
click at [943, 347] on icon at bounding box center [956, 360] width 26 height 26
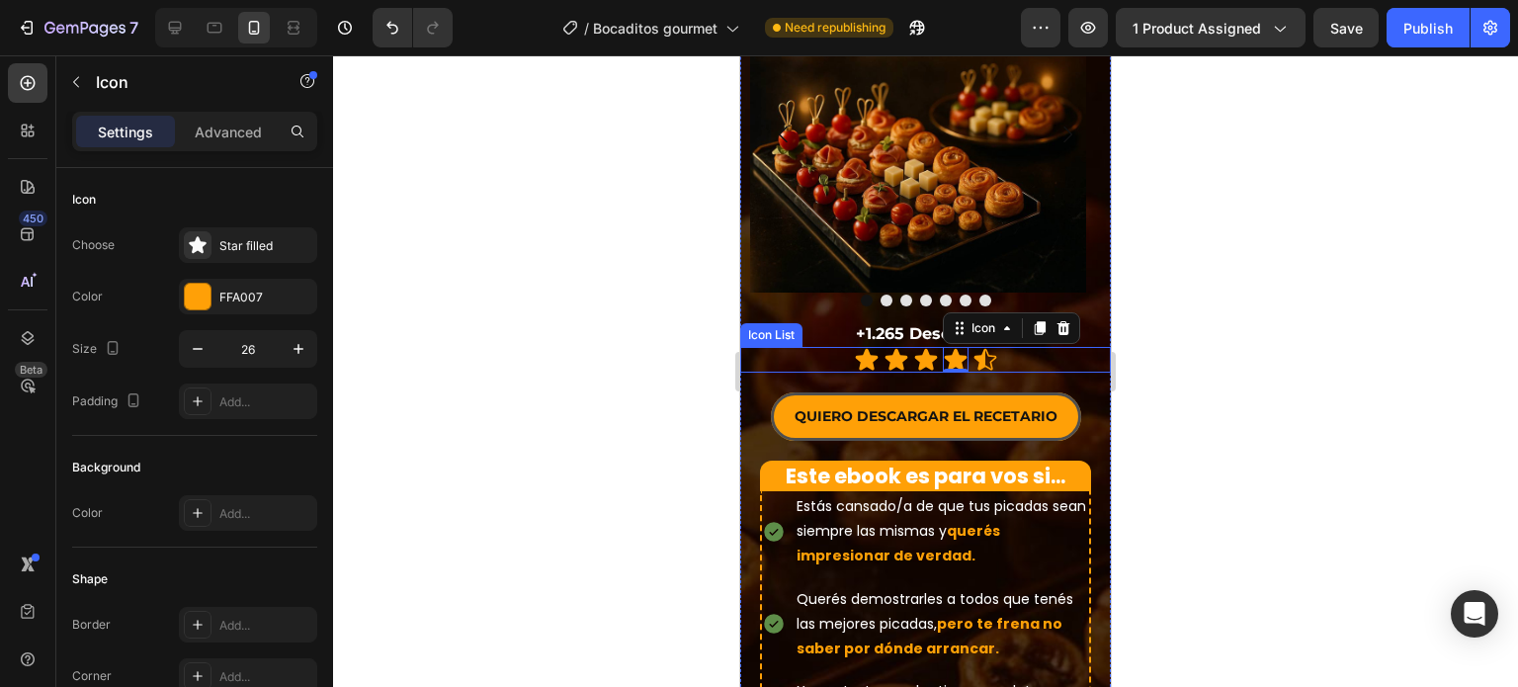
click at [801, 347] on div "Icon Icon Icon Icon 0 Icon" at bounding box center [925, 360] width 371 height 26
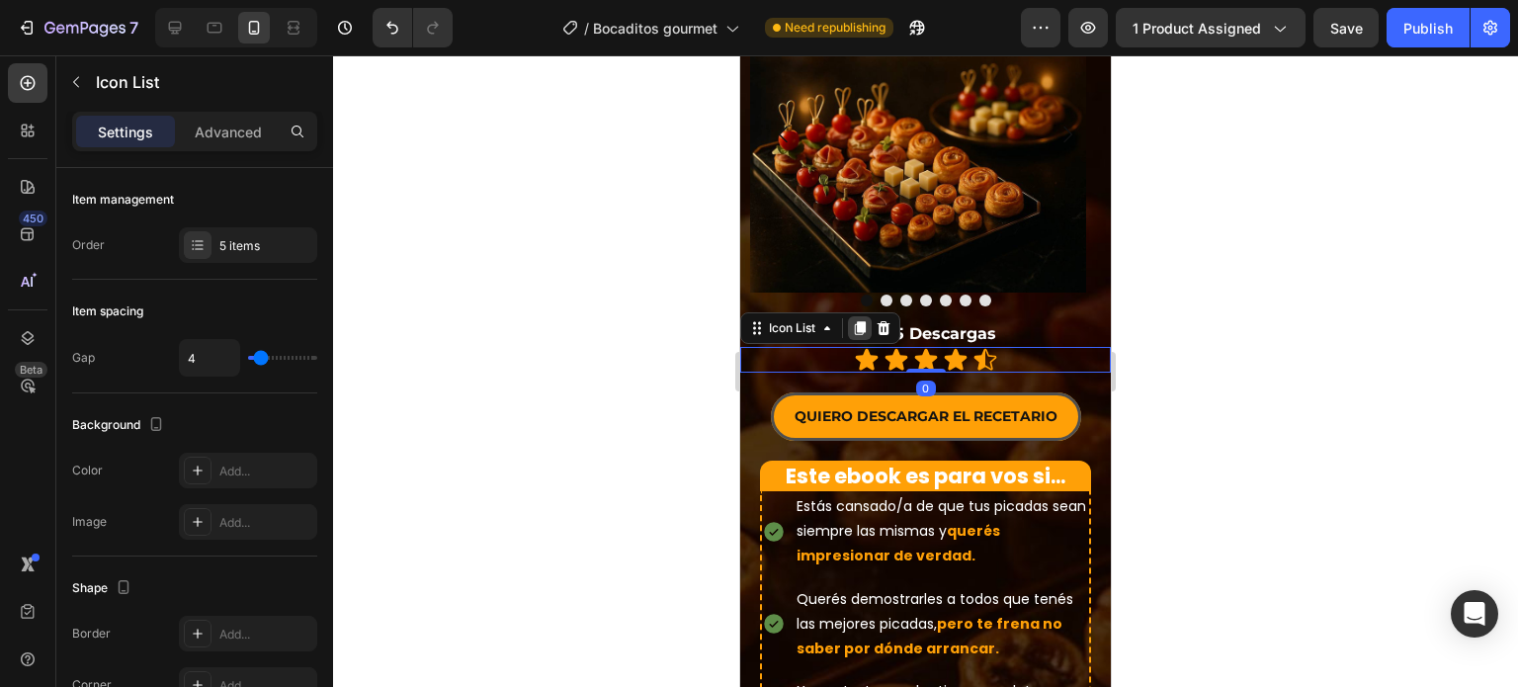
click at [853, 320] on icon at bounding box center [860, 328] width 16 height 16
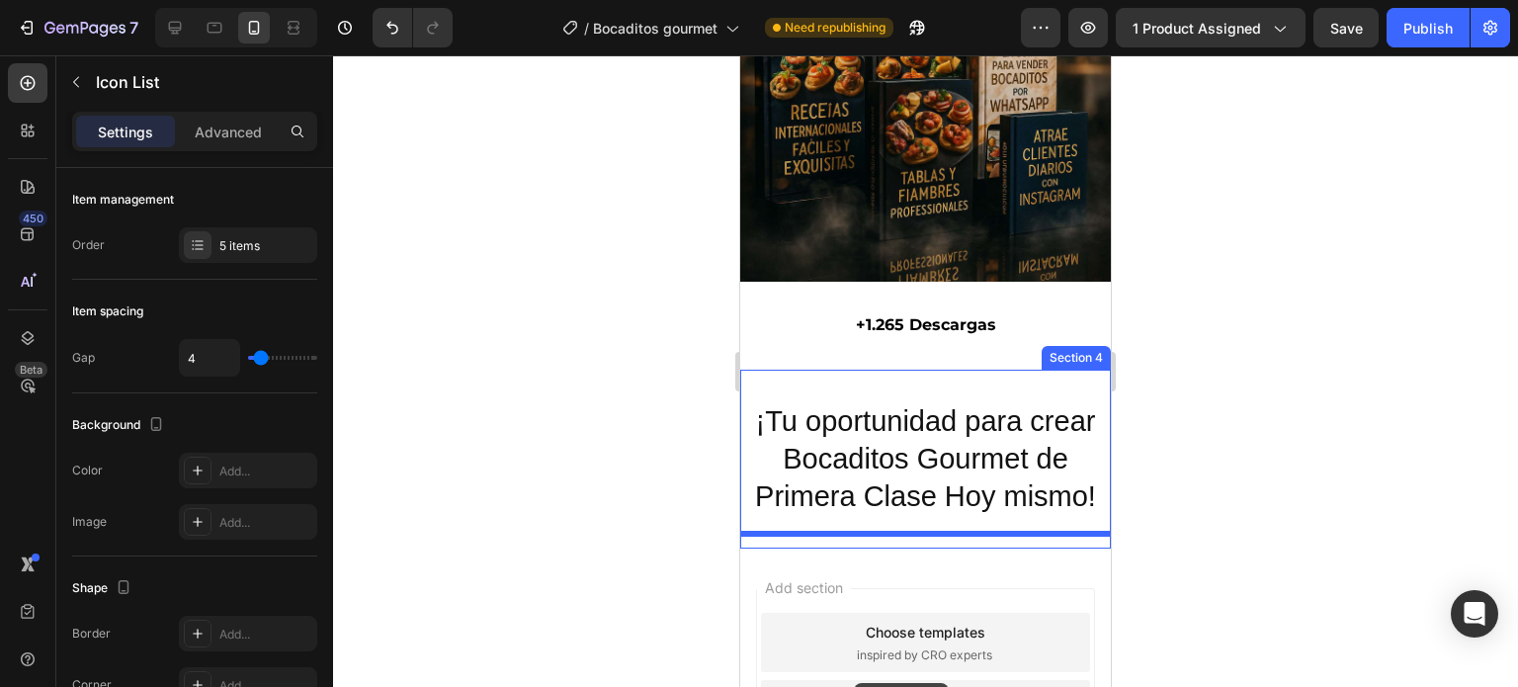
scroll to position [2396, 0]
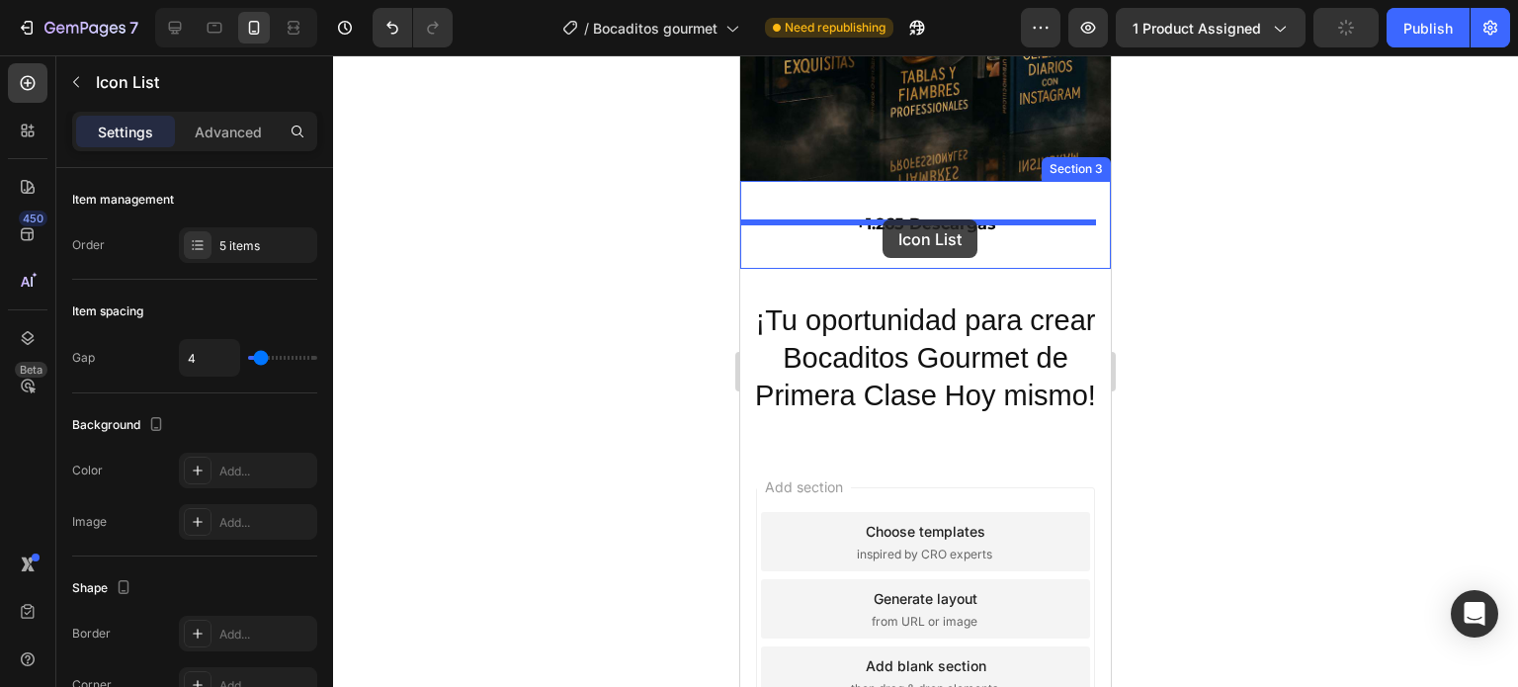
drag, startPoint x: 760, startPoint y: 325, endPoint x: 883, endPoint y: 219, distance: 161.9
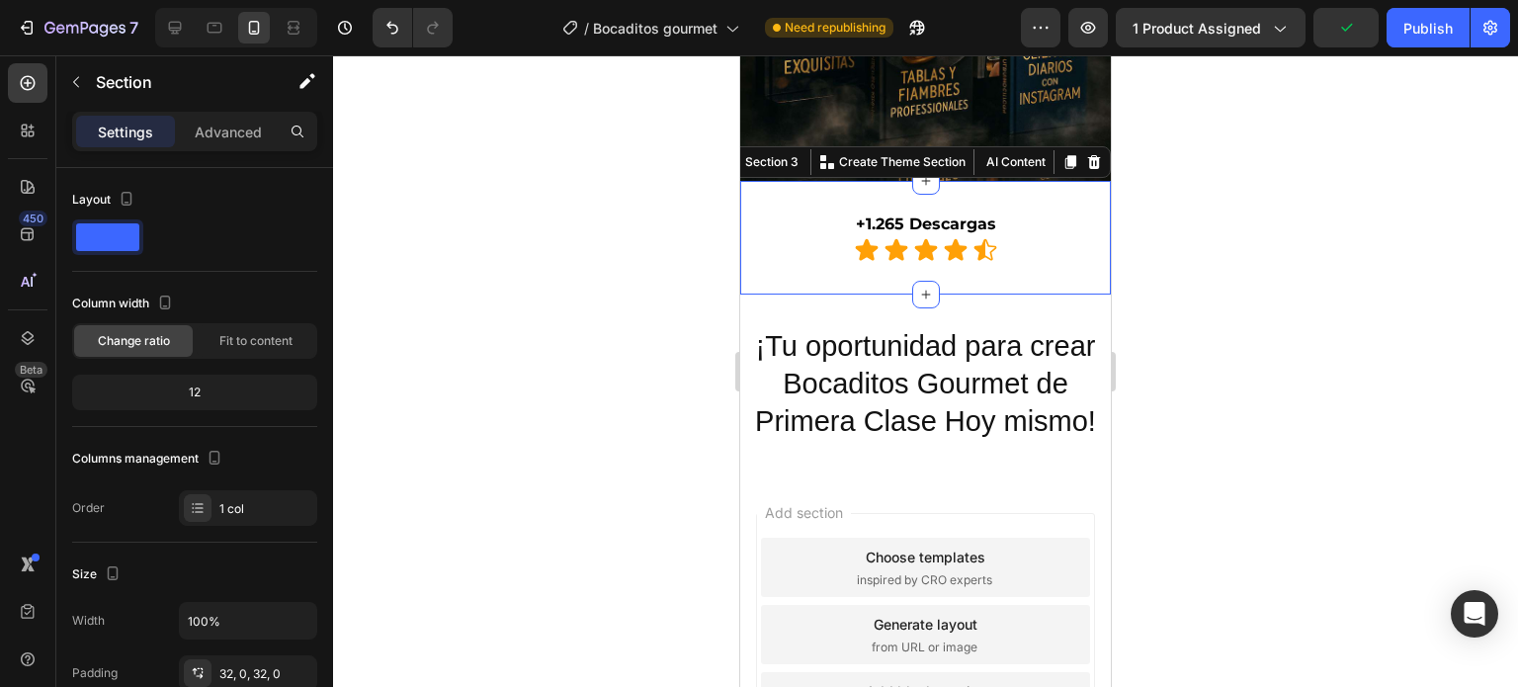
click at [952, 183] on div "+1.265 Descargas Text Block Icon Icon Icon Icon Icon Icon List Section 3 You ca…" at bounding box center [925, 238] width 371 height 114
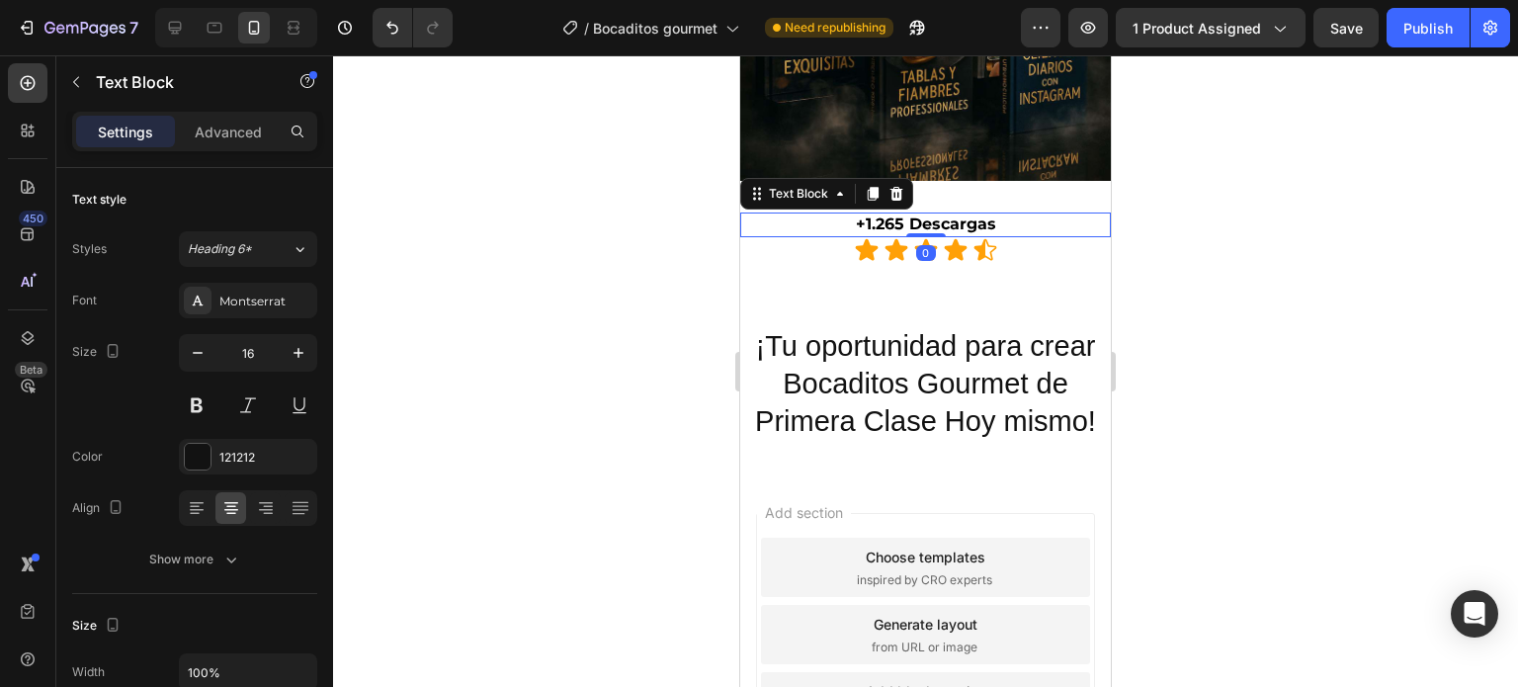
click at [1005, 214] on p "+1.265 Descargas" at bounding box center [925, 224] width 367 height 21
click at [979, 181] on div "+1.265 Descargas Text Block 0 Icon Icon Icon Icon Icon Icon List Section 3" at bounding box center [925, 238] width 371 height 114
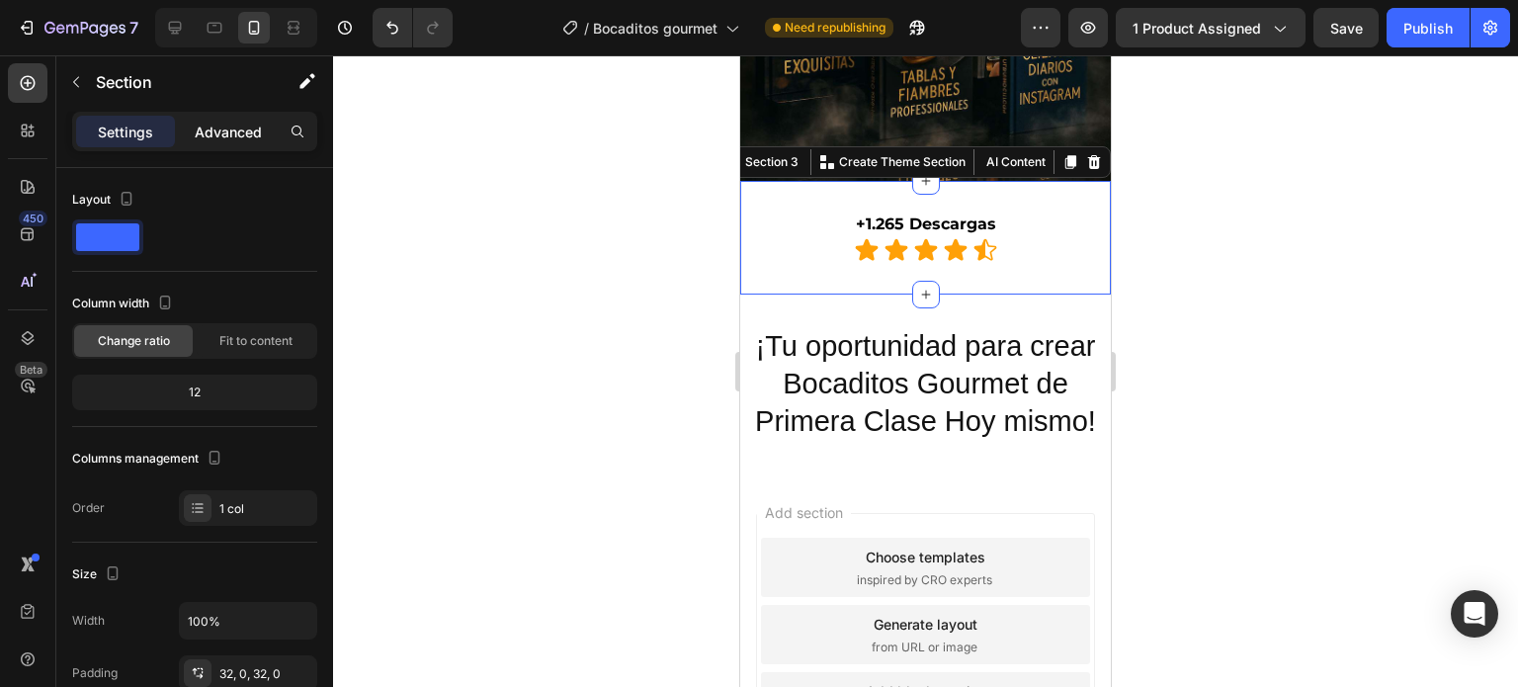
click at [229, 126] on p "Advanced" at bounding box center [228, 132] width 67 height 21
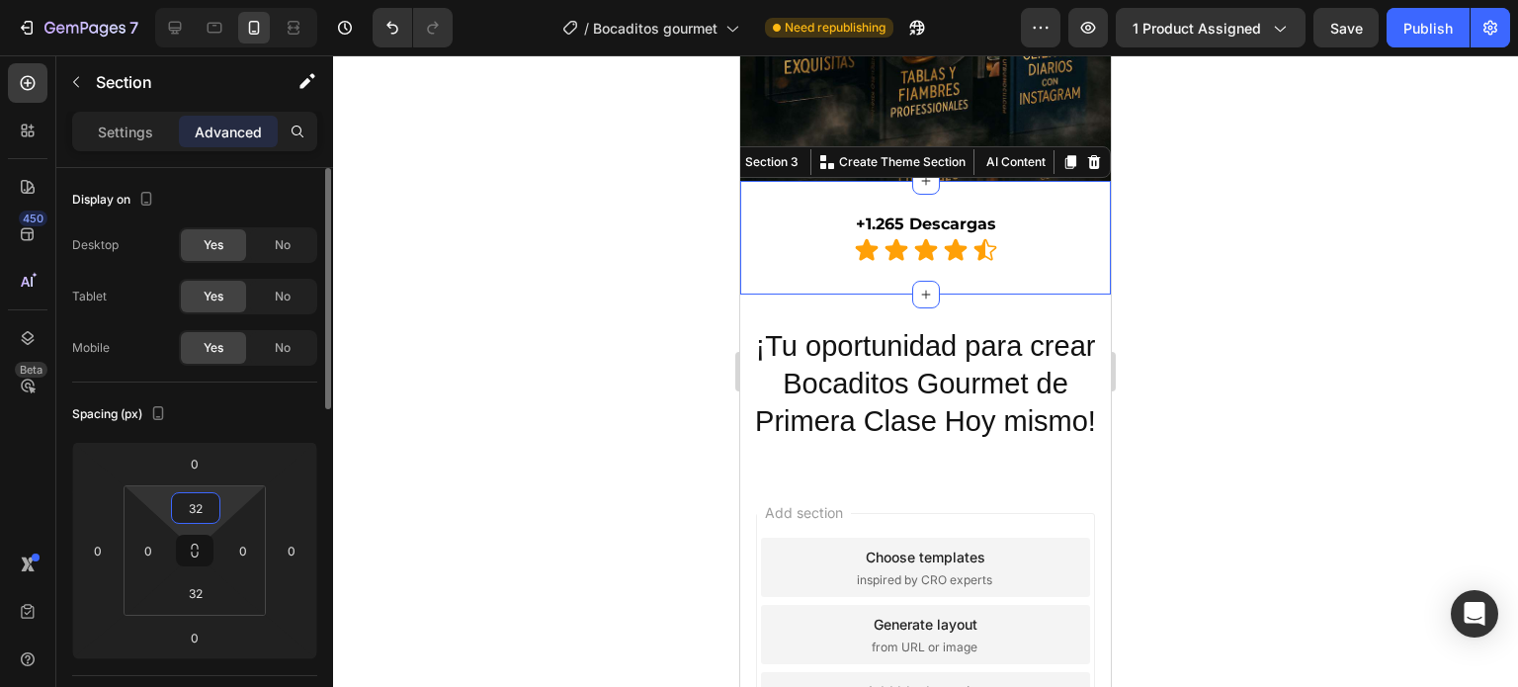
click at [194, 501] on input "32" at bounding box center [196, 508] width 40 height 30
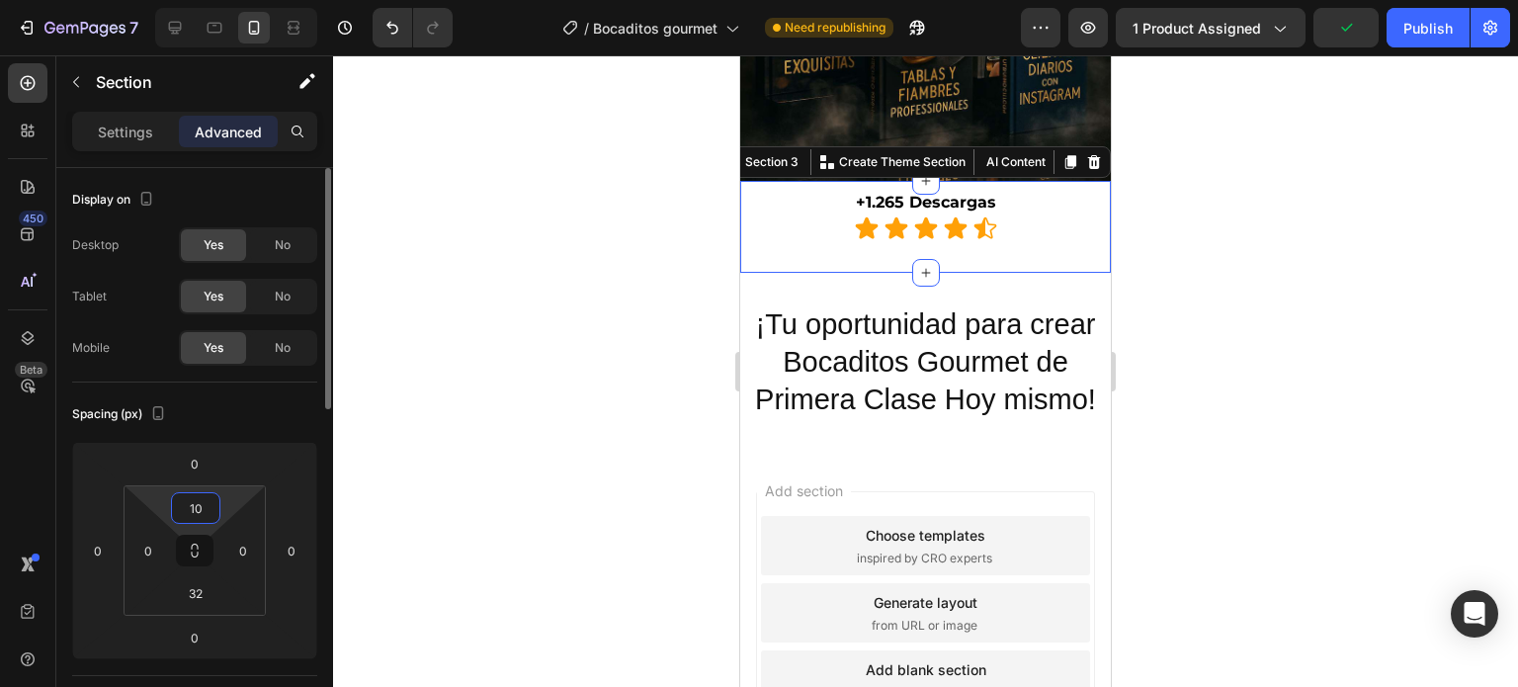
type input "10"
click at [210, 593] on input "32" at bounding box center [196, 593] width 40 height 30
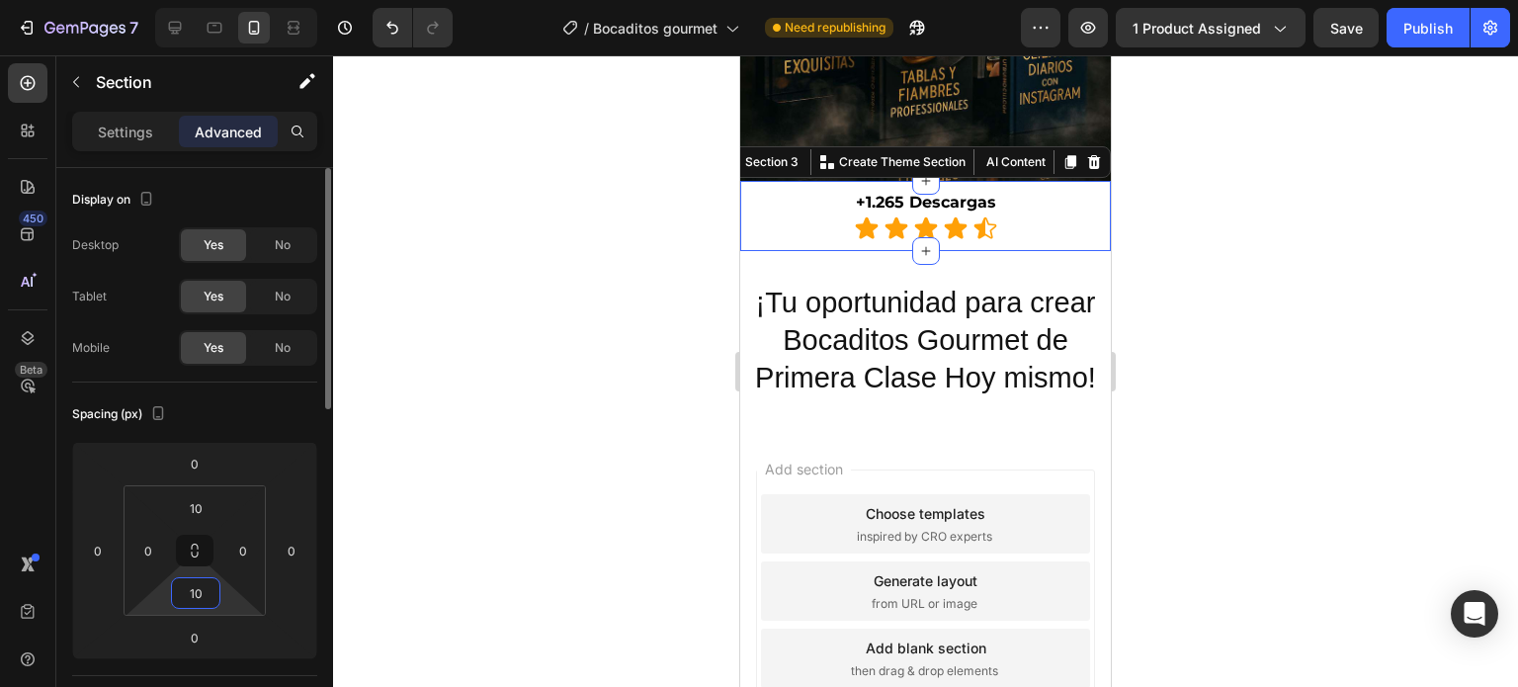
type input "10"
click at [419, 499] on div at bounding box center [925, 371] width 1185 height 632
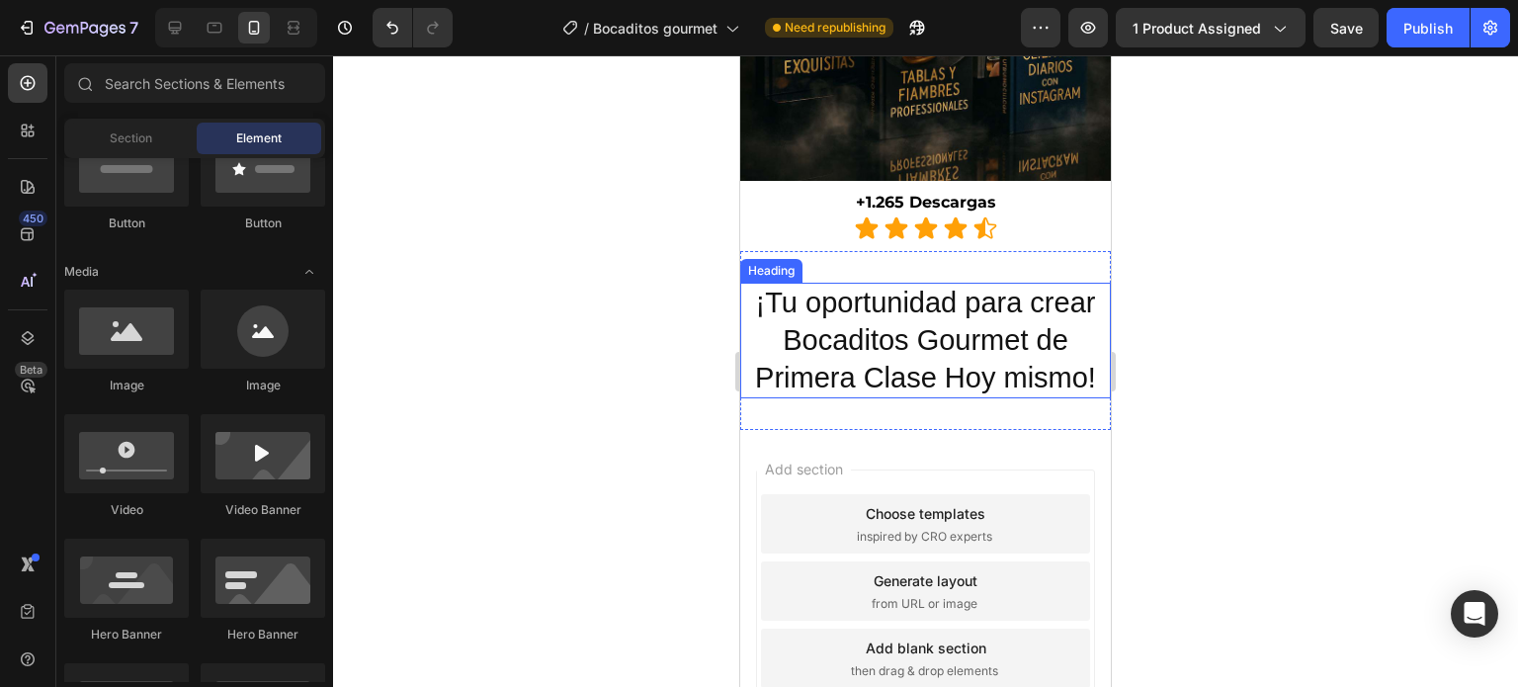
click at [905, 367] on h2 "¡Tu oportunidad para crear Bocaditos Gourmet de Primera Clase [DATE] mismo!" at bounding box center [925, 341] width 371 height 116
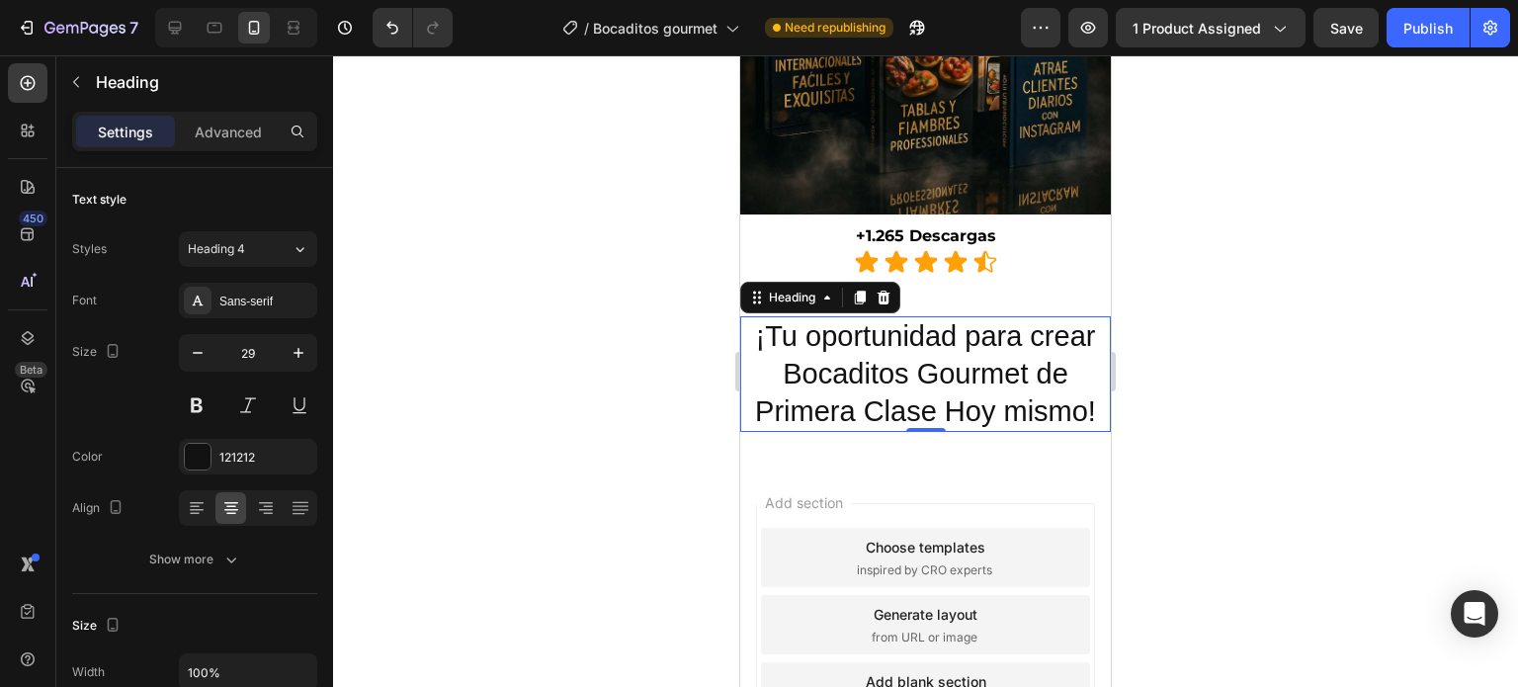
scroll to position [1997, 0]
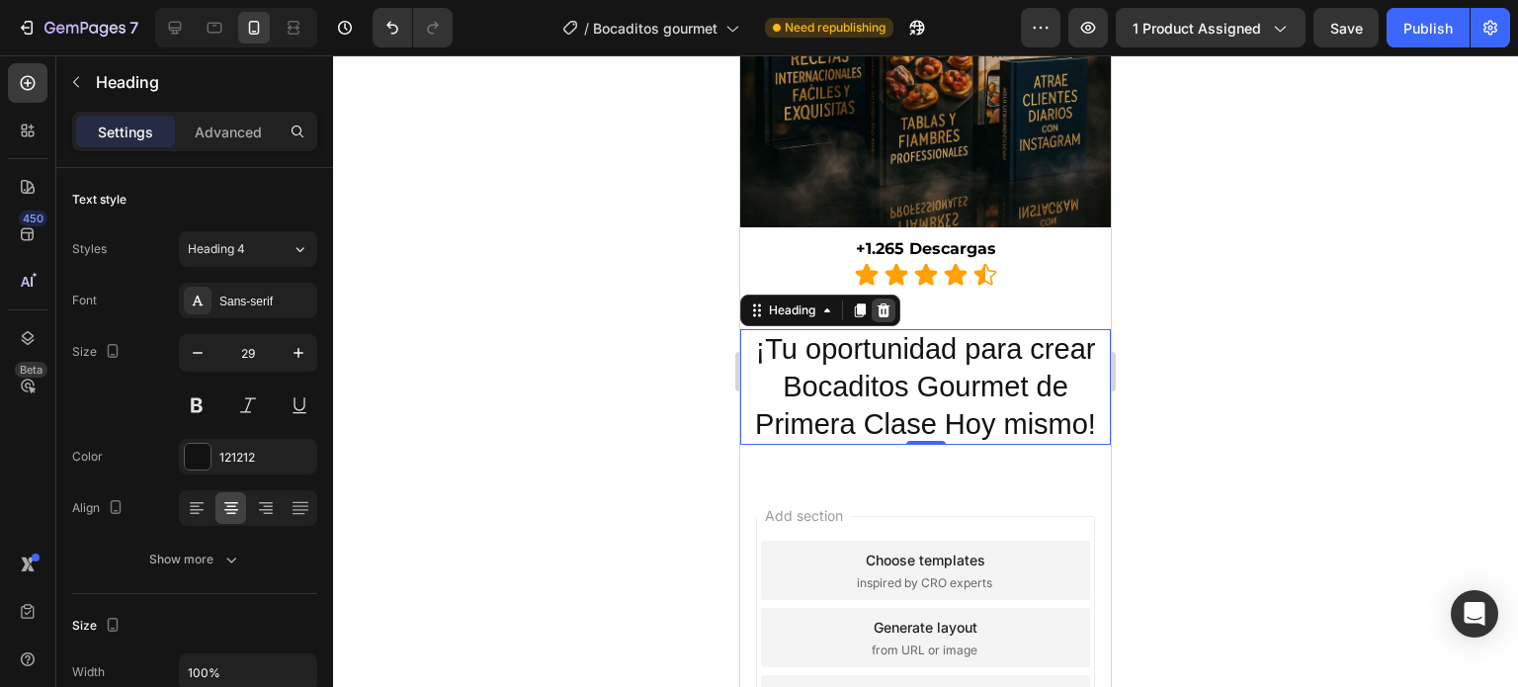
click at [882, 302] on icon at bounding box center [884, 310] width 16 height 16
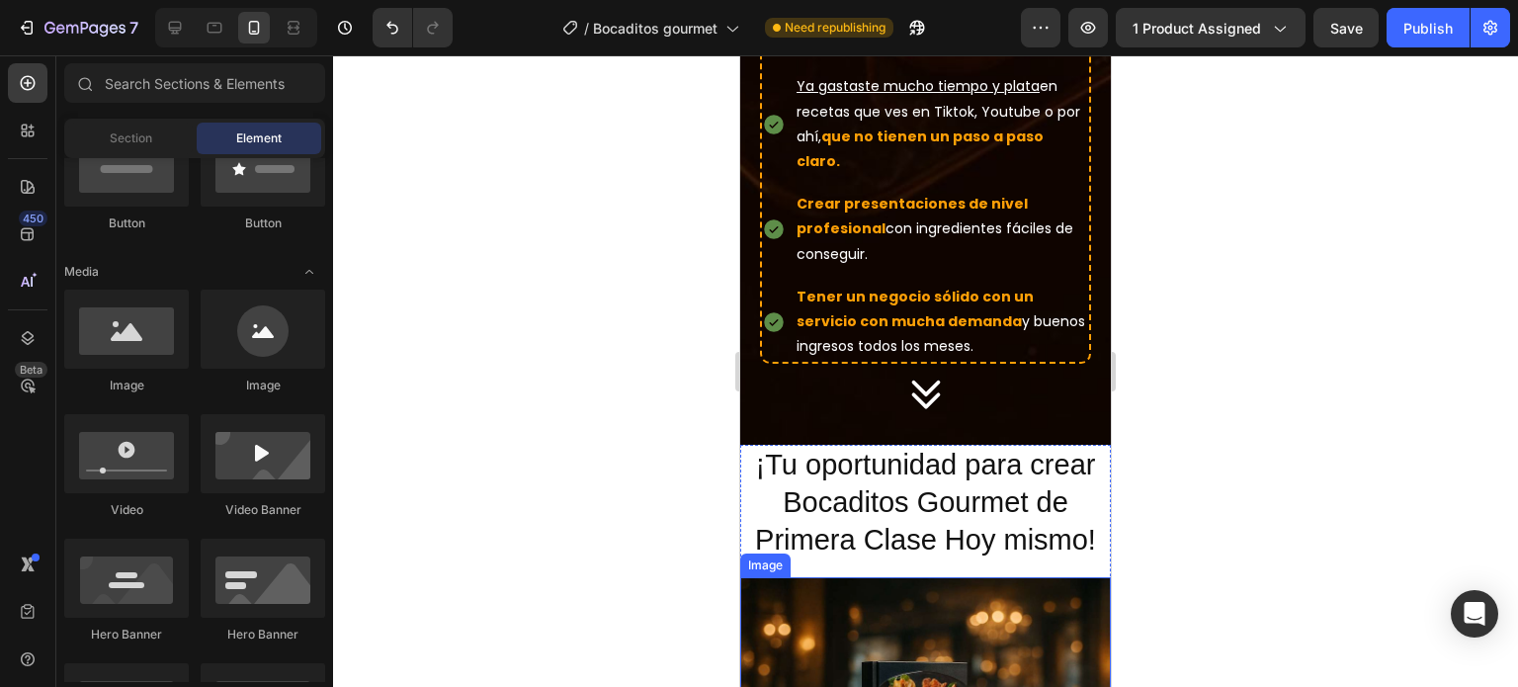
scroll to position [1637, 0]
